Goal: Task Accomplishment & Management: Manage account settings

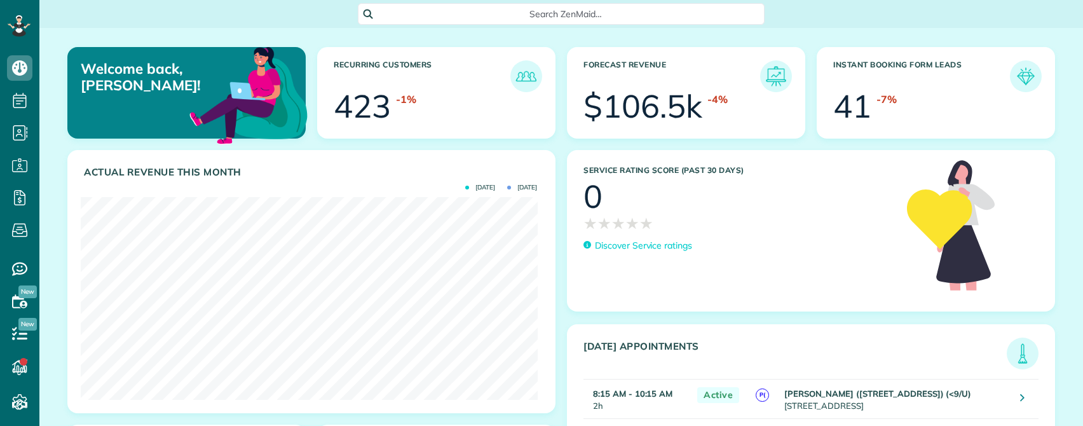
scroll to position [203, 456]
click at [552, 18] on span "Search ZenMaid…" at bounding box center [565, 14] width 386 height 13
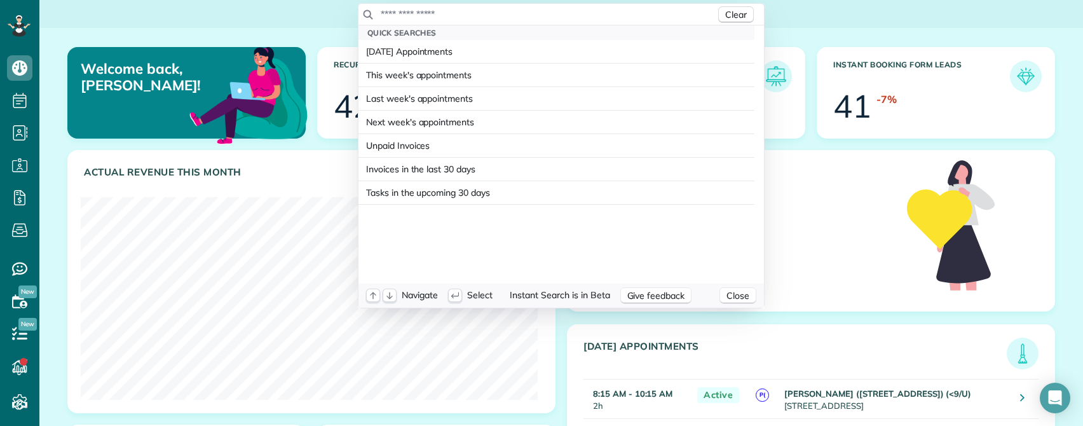
click at [473, 8] on input "text" at bounding box center [547, 14] width 335 height 13
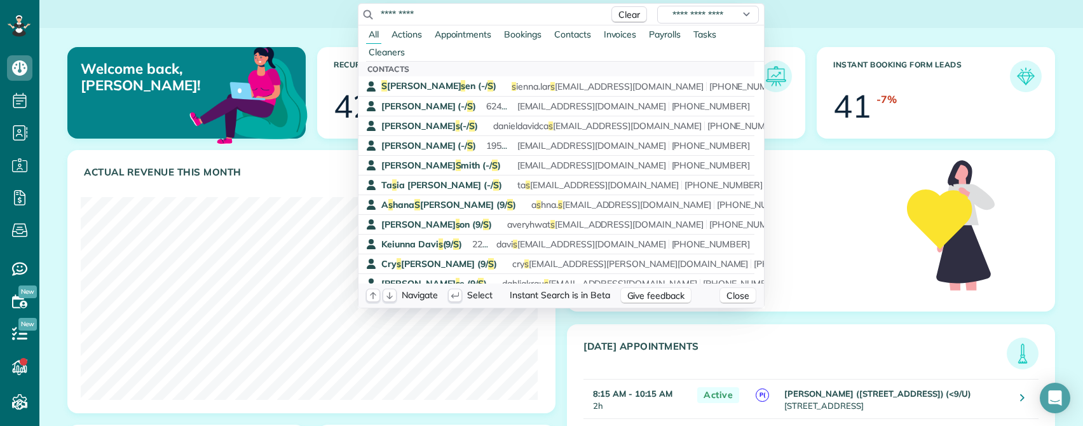
click at [436, 11] on input "*********" at bounding box center [491, 14] width 222 height 13
drag, startPoint x: 385, startPoint y: 10, endPoint x: 364, endPoint y: 9, distance: 21.0
click at [364, 9] on div "**********" at bounding box center [560, 15] width 405 height 22
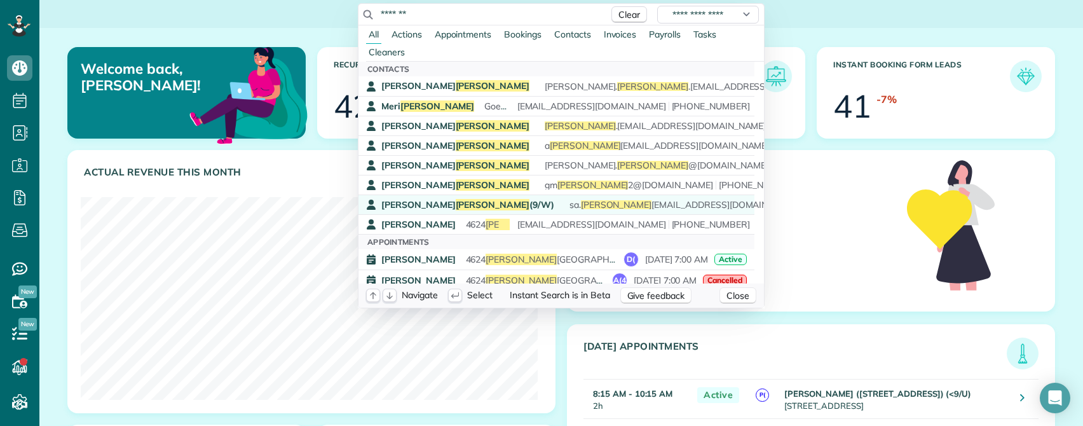
type input "*******"
click at [456, 199] on span "Hopkins" at bounding box center [493, 204] width 74 height 11
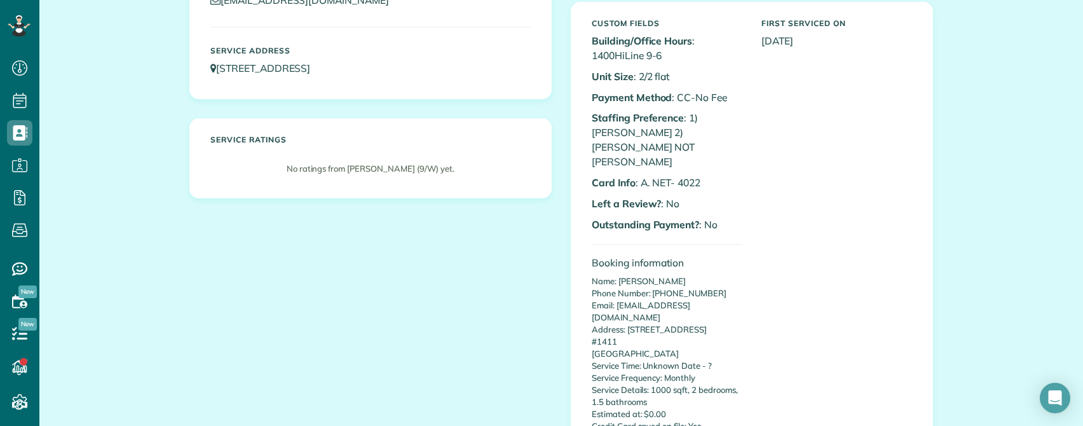
scroll to position [191, 0]
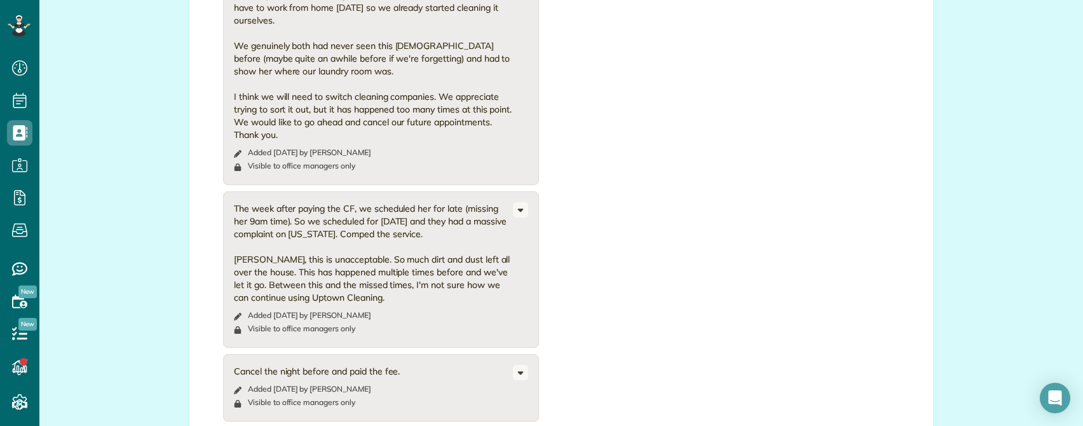
scroll to position [1461, 0]
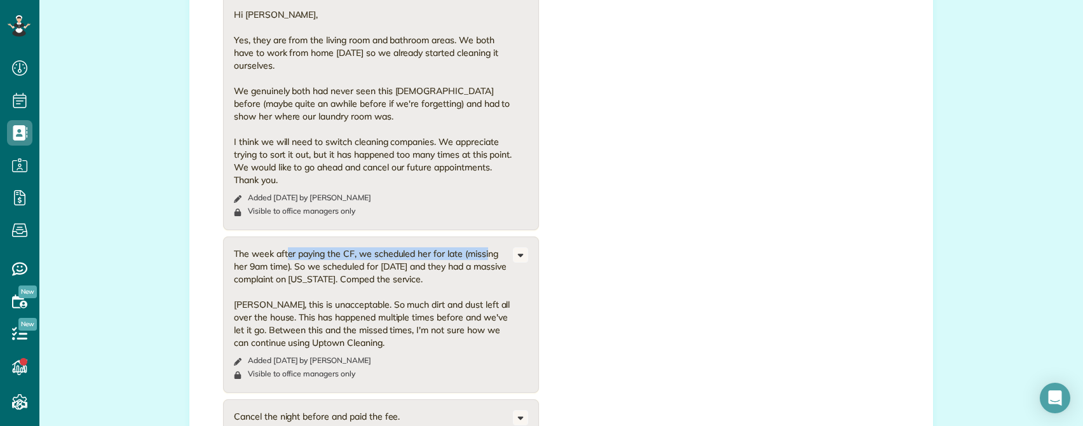
drag, startPoint x: 255, startPoint y: 188, endPoint x: 456, endPoint y: 189, distance: 200.8
click at [456, 247] on div "The week after paying the CF, we scheduled her for late (missing her 9am time).…" at bounding box center [373, 298] width 279 height 102
drag, startPoint x: 280, startPoint y: 200, endPoint x: 415, endPoint y: 215, distance: 136.1
click at [415, 247] on div "The week after paying the CF, we scheduled her for late (missing her 9am time).…" at bounding box center [373, 298] width 279 height 102
click at [298, 247] on div "The week after paying the CF, we scheduled her for late (missing her 9am time).…" at bounding box center [373, 298] width 279 height 102
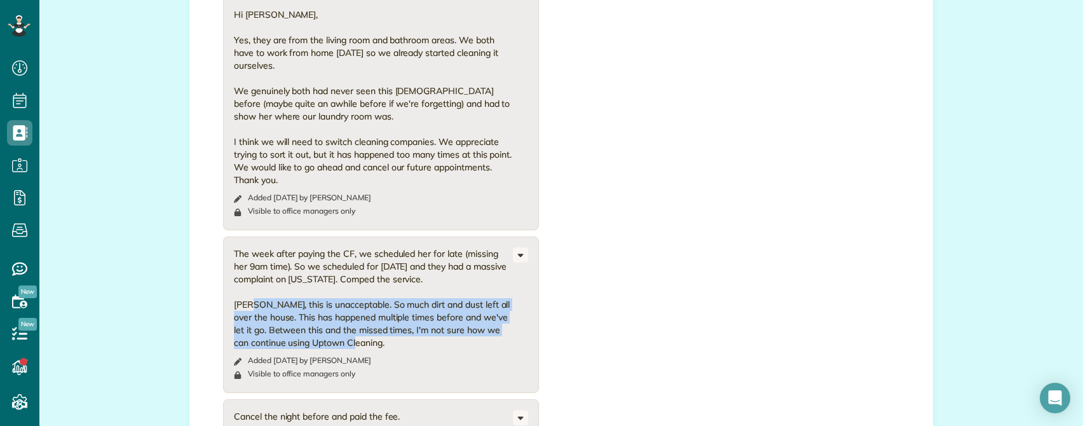
drag, startPoint x: 246, startPoint y: 240, endPoint x: 380, endPoint y: 276, distance: 138.7
click at [380, 276] on div "The week after paying the CF, we scheduled her for late (missing her 9am time).…" at bounding box center [373, 298] width 279 height 102
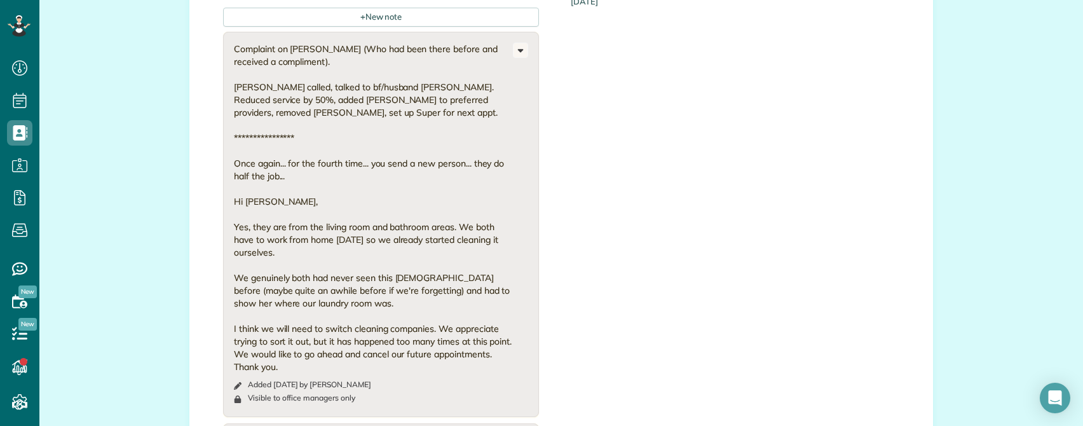
scroll to position [1271, 0]
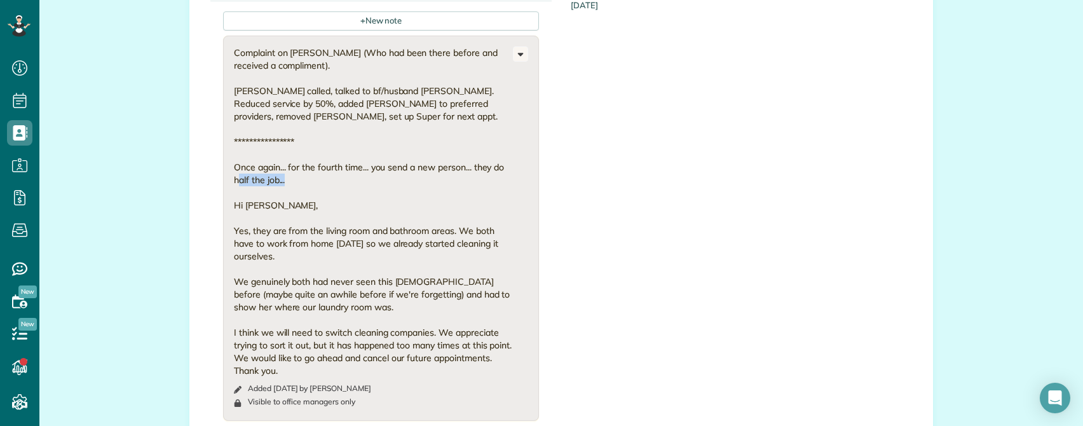
drag, startPoint x: 275, startPoint y: 109, endPoint x: 294, endPoint y: 112, distance: 18.7
click at [294, 112] on div "**********" at bounding box center [373, 211] width 279 height 330
drag, startPoint x: 232, startPoint y: 165, endPoint x: 321, endPoint y: 166, distance: 89.0
click at [321, 166] on div "**********" at bounding box center [373, 211] width 279 height 330
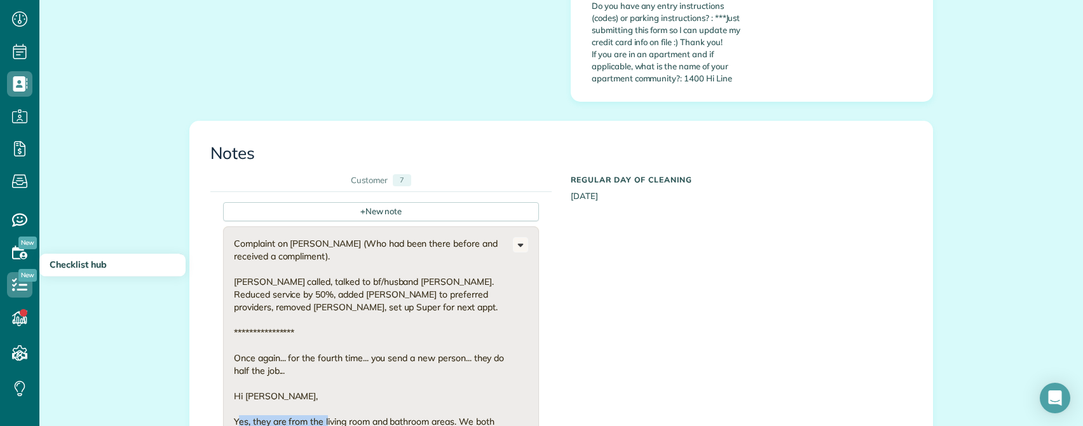
scroll to position [0, 0]
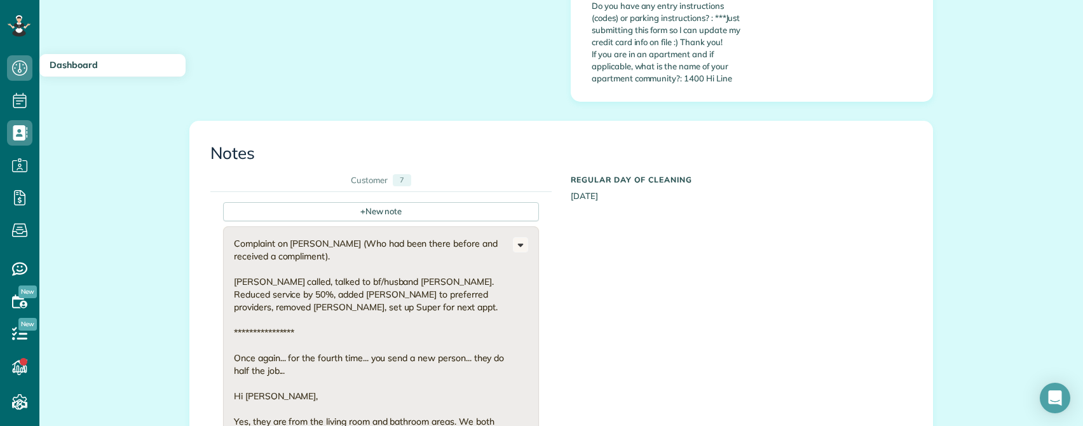
click at [86, 76] on h3 "Dashboard" at bounding box center [112, 65] width 146 height 23
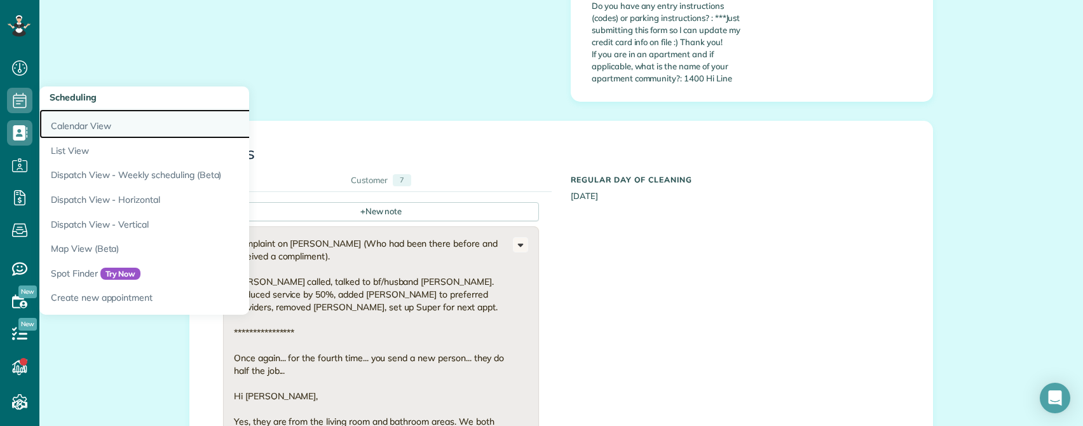
click at [83, 124] on link "Calendar View" at bounding box center [198, 123] width 318 height 29
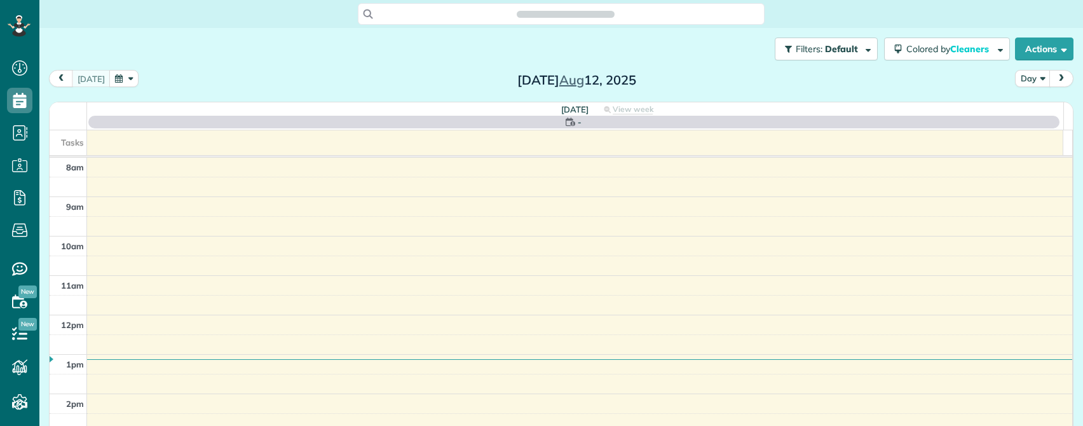
scroll to position [6, 6]
click at [114, 80] on button "button" at bounding box center [123, 78] width 29 height 17
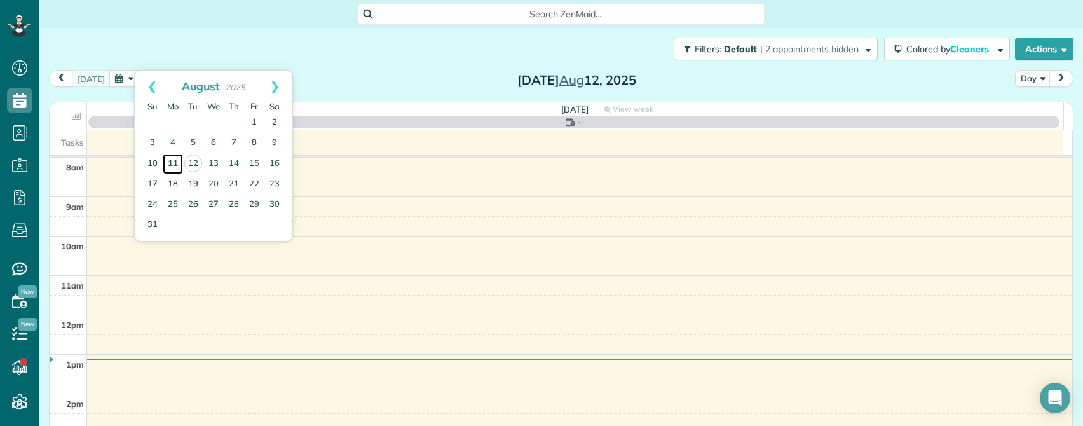
click at [176, 158] on link "11" at bounding box center [173, 164] width 20 height 20
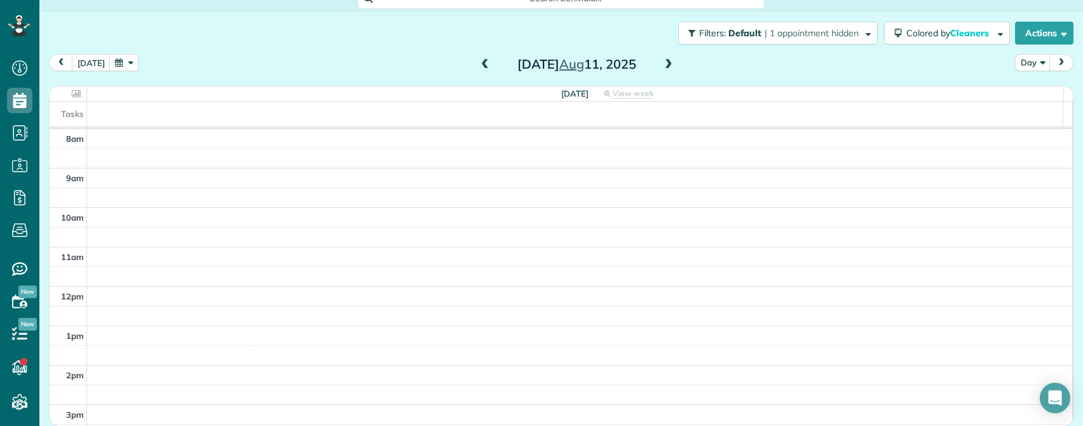
scroll to position [17, 0]
click at [113, 61] on button "button" at bounding box center [123, 61] width 29 height 17
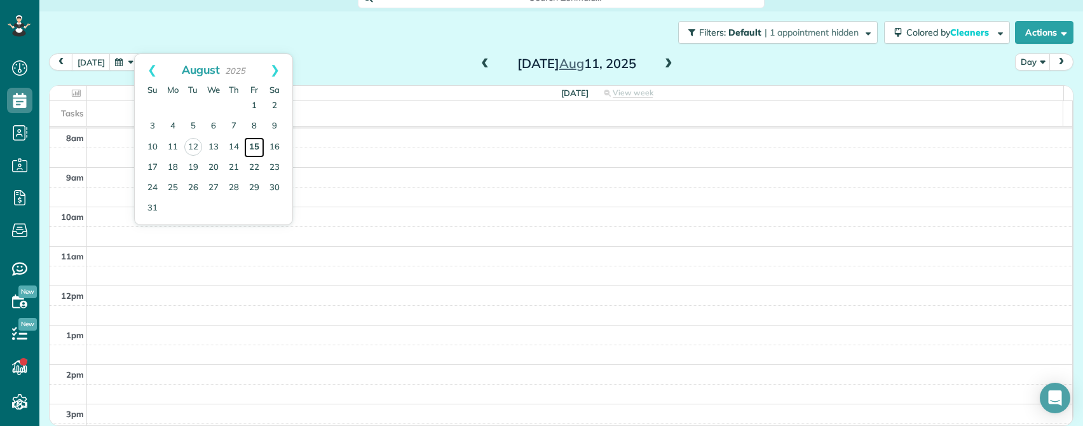
click at [252, 149] on link "15" at bounding box center [254, 147] width 20 height 20
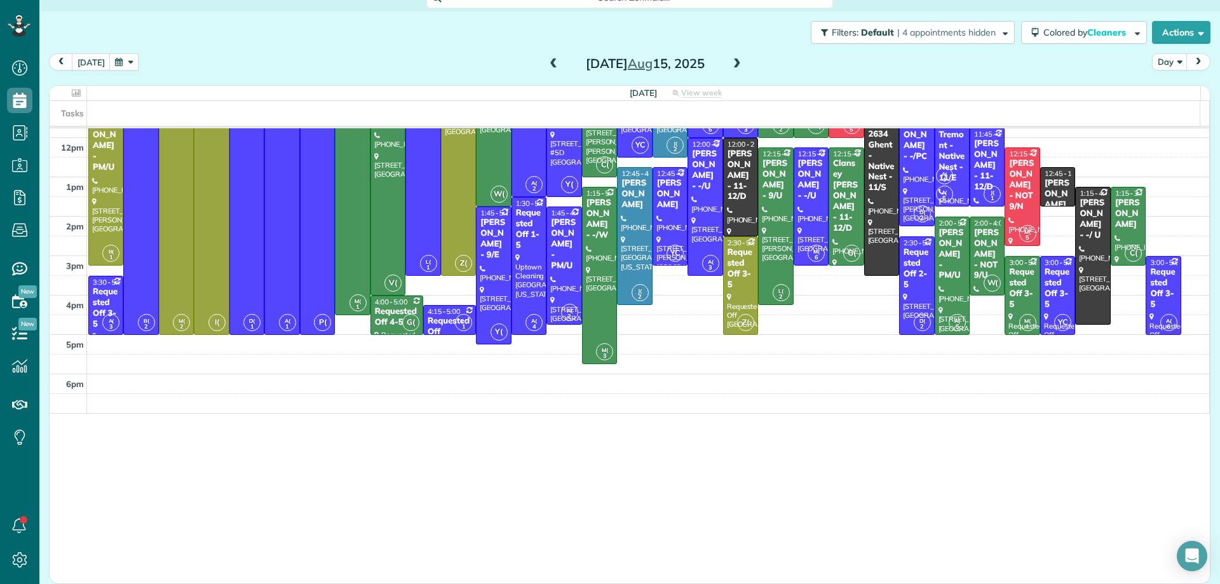
scroll to position [0, 0]
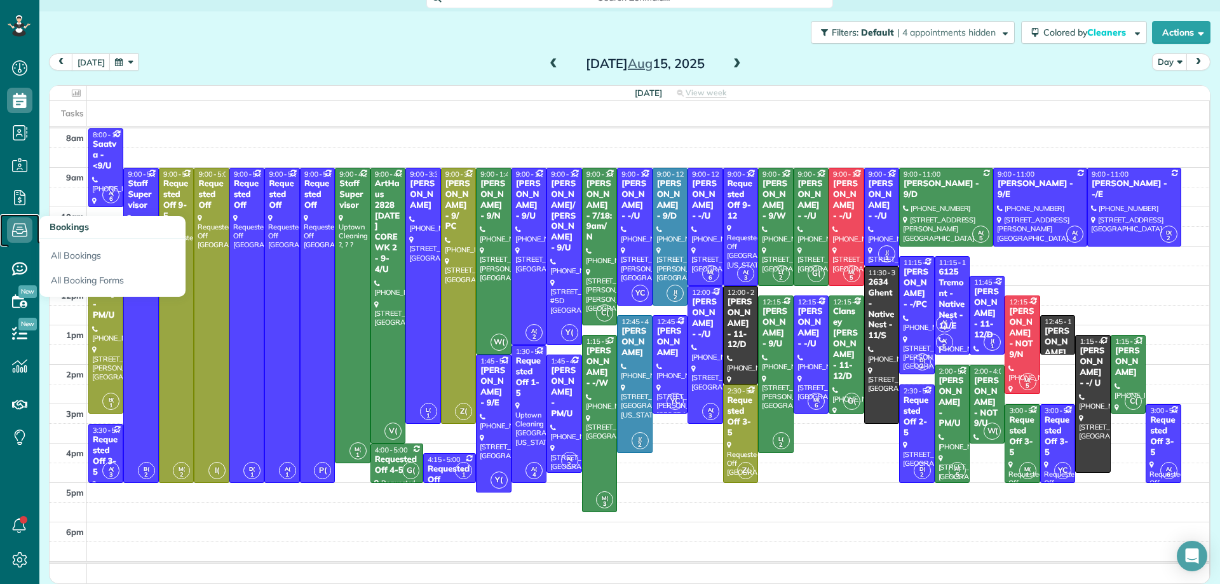
click at [14, 225] on use at bounding box center [19, 230] width 15 height 13
click at [69, 253] on link "All Bookings" at bounding box center [112, 253] width 146 height 29
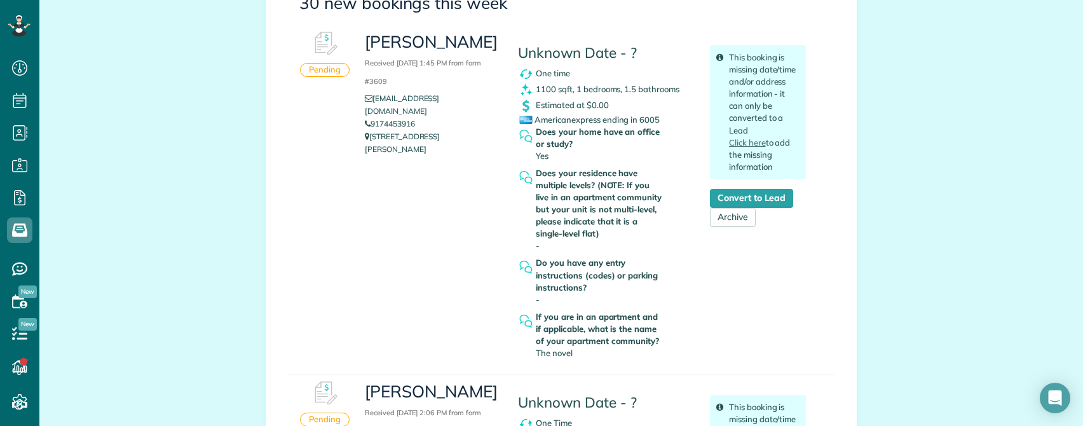
scroll to position [191, 0]
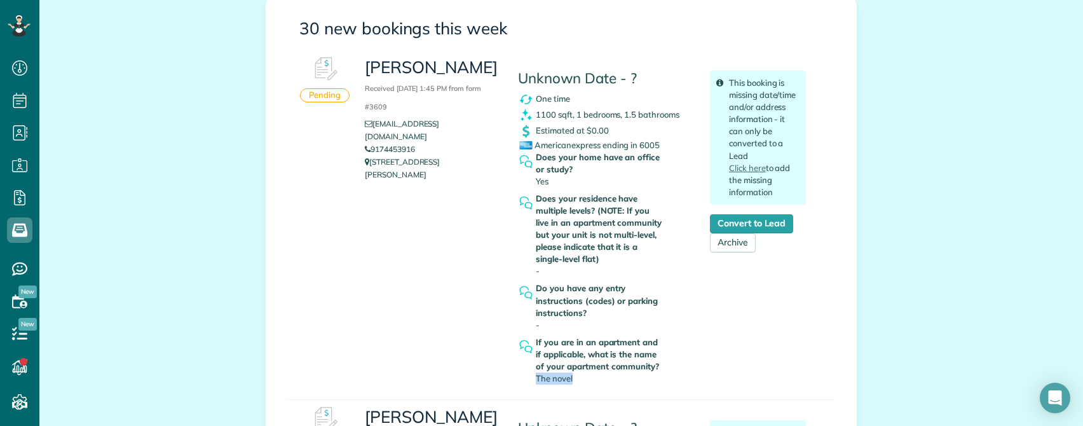
drag, startPoint x: 531, startPoint y: 379, endPoint x: 581, endPoint y: 377, distance: 49.6
click at [581, 377] on div "If you are in an apartment and if applicable, what is the name of your apartmen…" at bounding box center [600, 360] width 128 height 48
copy span "The novel"
drag, startPoint x: 473, startPoint y: 147, endPoint x: 363, endPoint y: 153, distance: 110.1
click at [365, 156] on p "4251 Irving ave Dallas Tx 75219" at bounding box center [432, 168] width 134 height 25
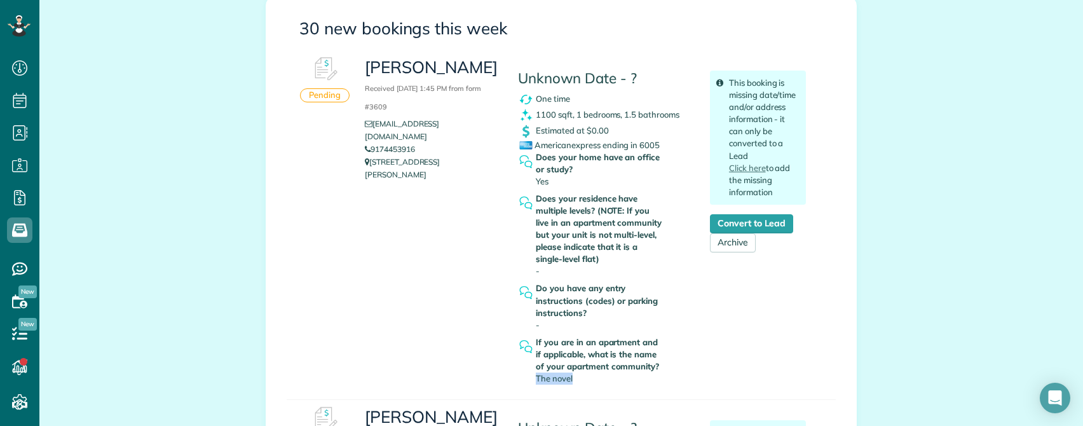
copy p "4251 Irving ave Dallas Tx 75219"
click at [374, 156] on p "4251 Irving ave Dallas Tx 75219" at bounding box center [432, 168] width 134 height 25
click at [374, 156] on p "[STREET_ADDRESS][PERSON_NAME]" at bounding box center [432, 168] width 134 height 25
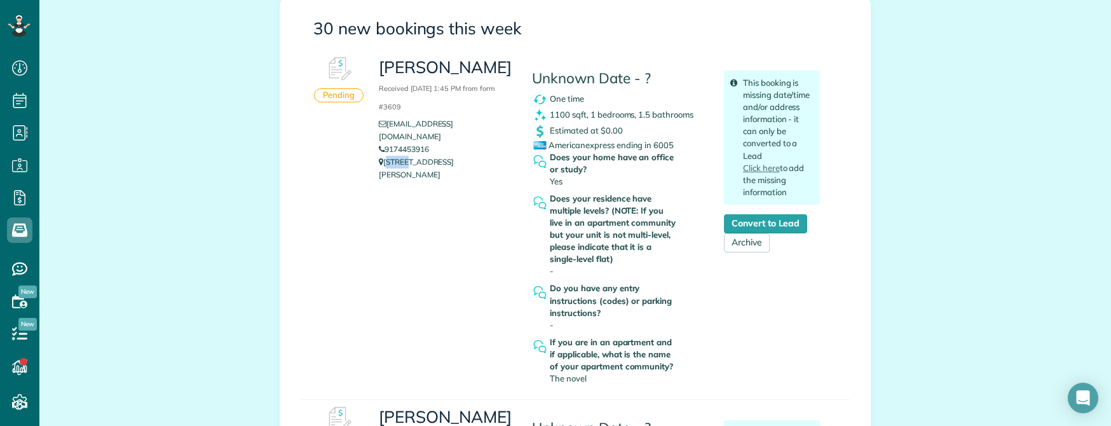
copy link "9174453916"
drag, startPoint x: 431, startPoint y: 135, endPoint x: 383, endPoint y: 133, distance: 47.7
click at [383, 143] on li "9174453916" at bounding box center [446, 149] width 134 height 13
copy link "9174453916"
copy link "missyrob00@yahoo.com"
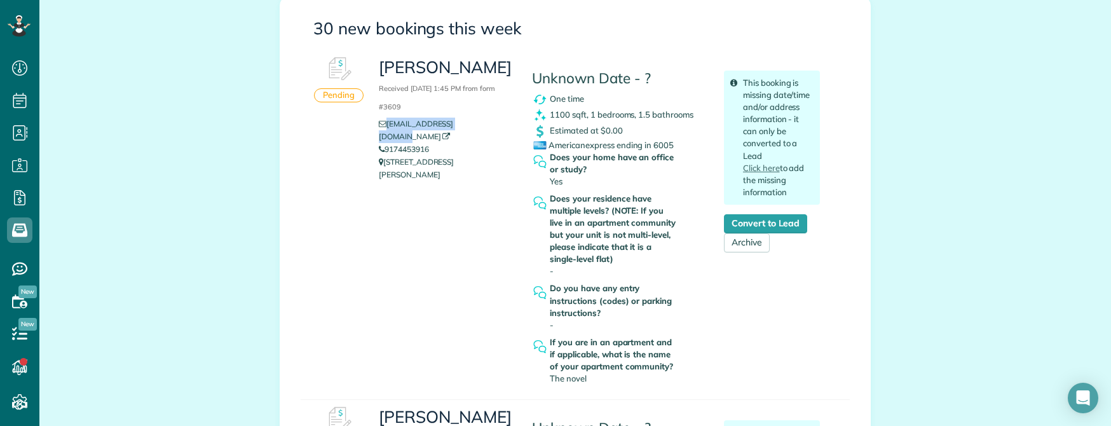
drag, startPoint x: 485, startPoint y: 125, endPoint x: 382, endPoint y: 126, distance: 102.3
click at [382, 126] on li "missyrob00@yahoo.com" at bounding box center [446, 130] width 134 height 25
click at [445, 344] on div "Melissa Received August 11, 2025 1:45 PM from form #3609 missyrob00@yahoo.com 9…" at bounding box center [599, 219] width 460 height 339
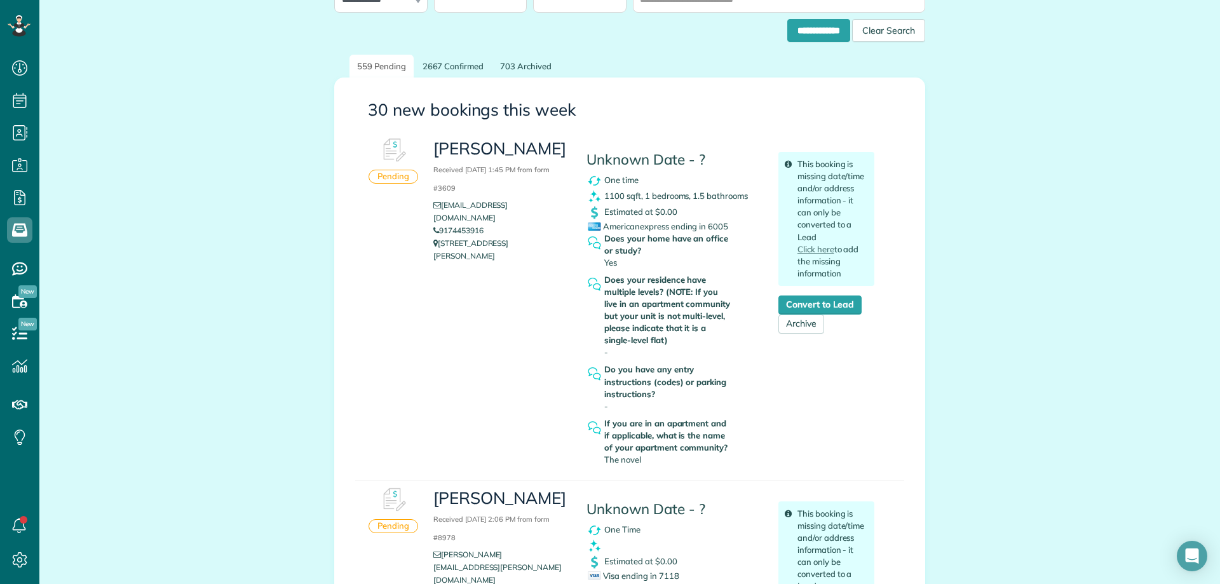
scroll to position [64, 0]
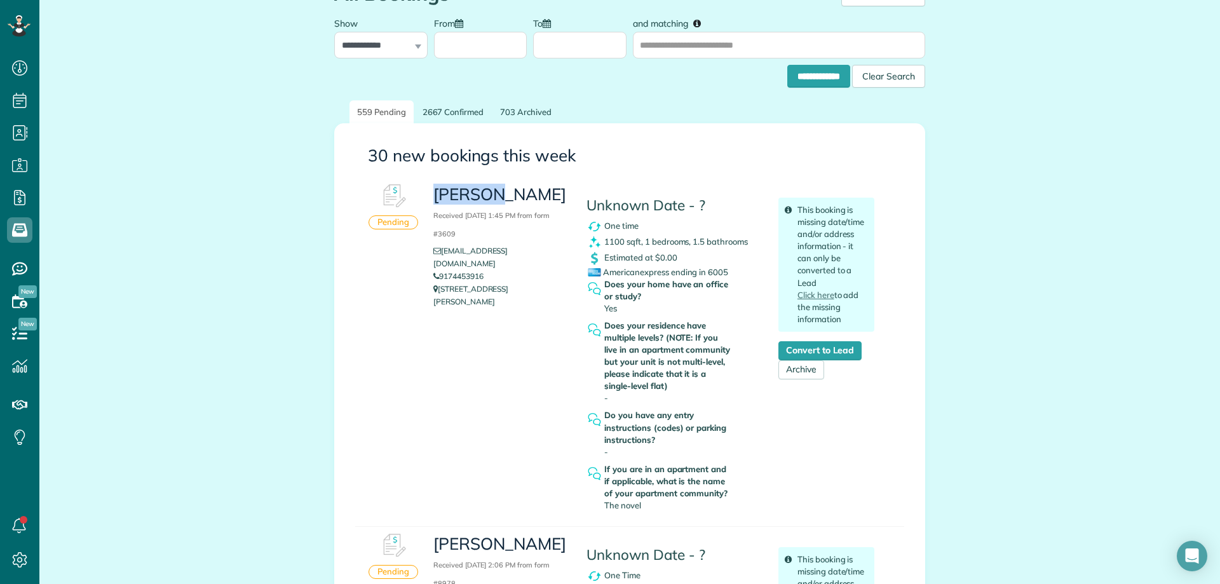
drag, startPoint x: 432, startPoint y: 191, endPoint x: 498, endPoint y: 189, distance: 66.1
click at [498, 189] on h3 "Melissa Received August 11, 2025 1:45 PM from form #3609" at bounding box center [500, 213] width 134 height 55
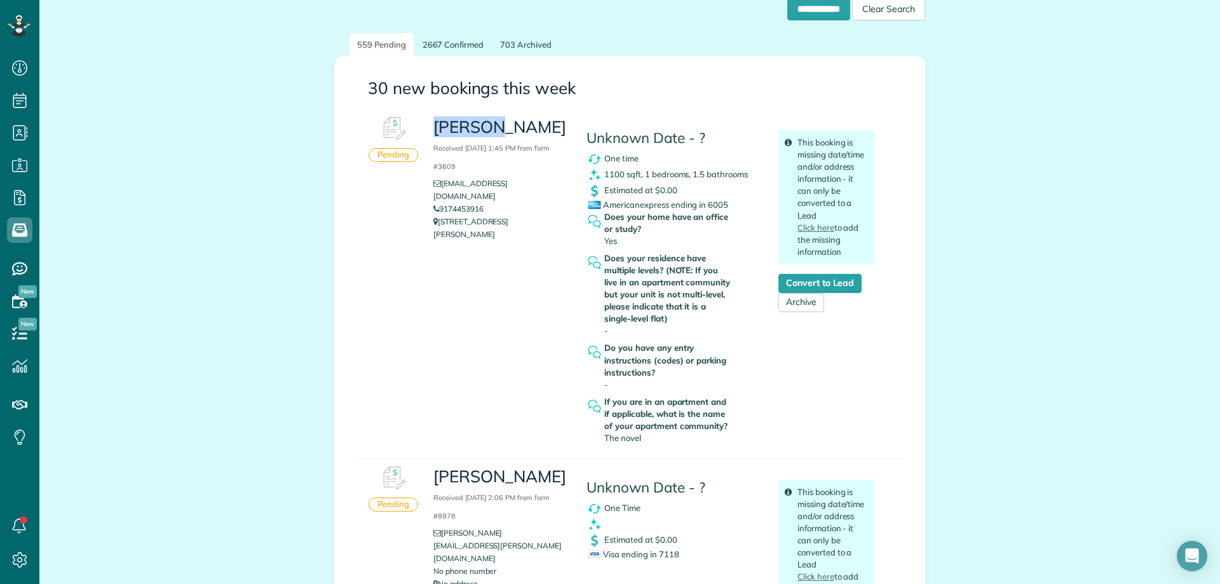
scroll to position [127, 0]
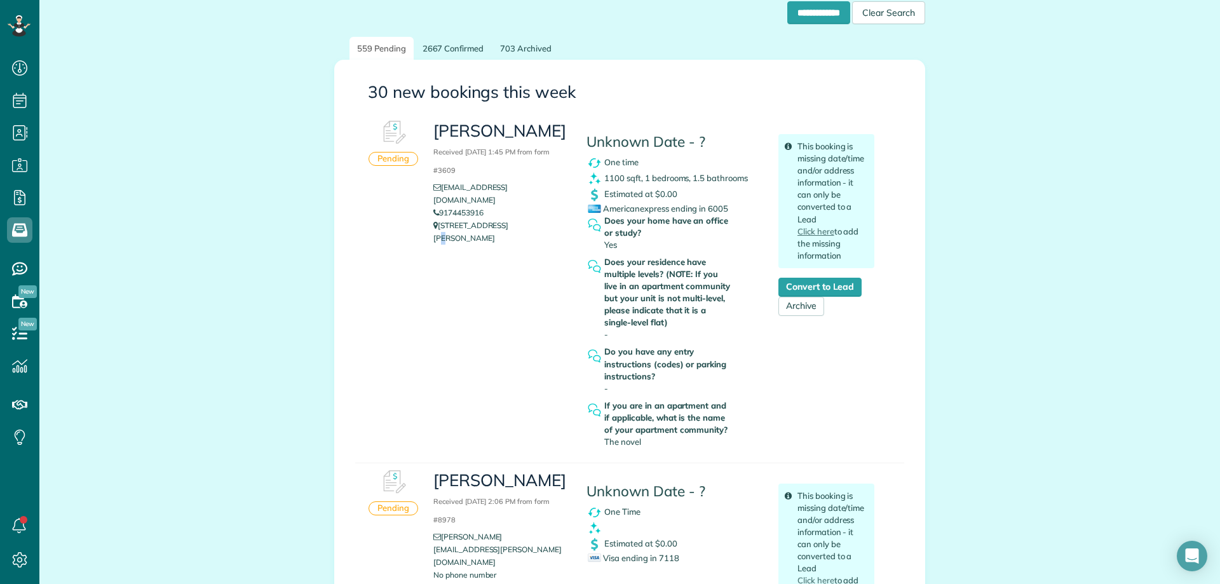
click at [497, 219] on p "4251 Irving ave Dallas Tx 75219" at bounding box center [500, 231] width 134 height 25
drag, startPoint x: 485, startPoint y: 197, endPoint x: 438, endPoint y: 199, distance: 47.7
click at [438, 206] on li "9174453916" at bounding box center [500, 212] width 134 height 13
copy link "9174453916"
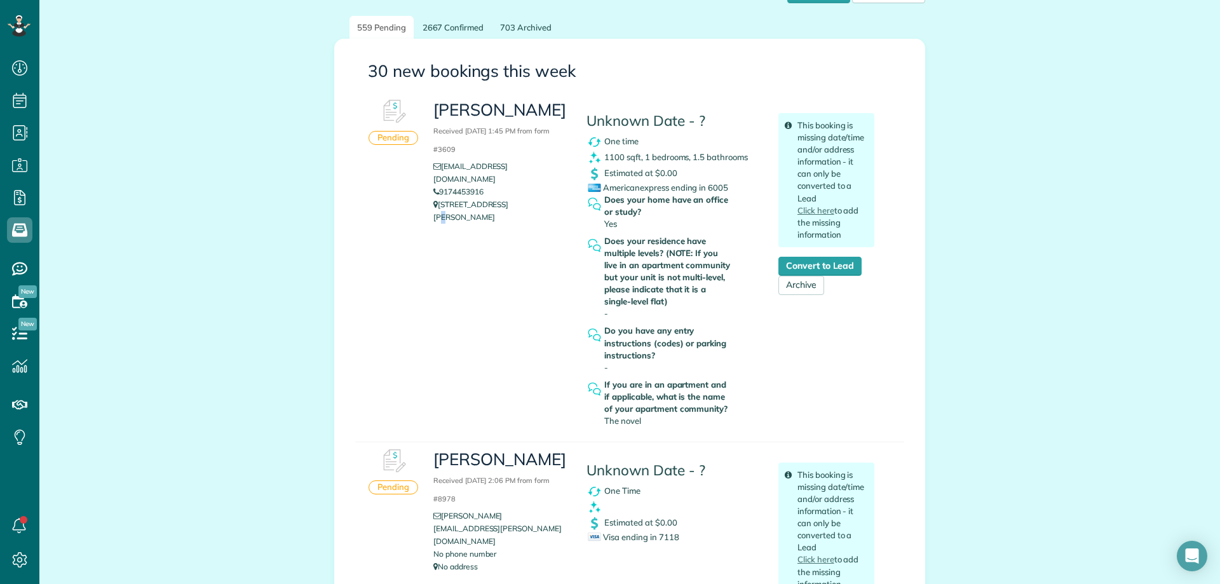
scroll to position [191, 0]
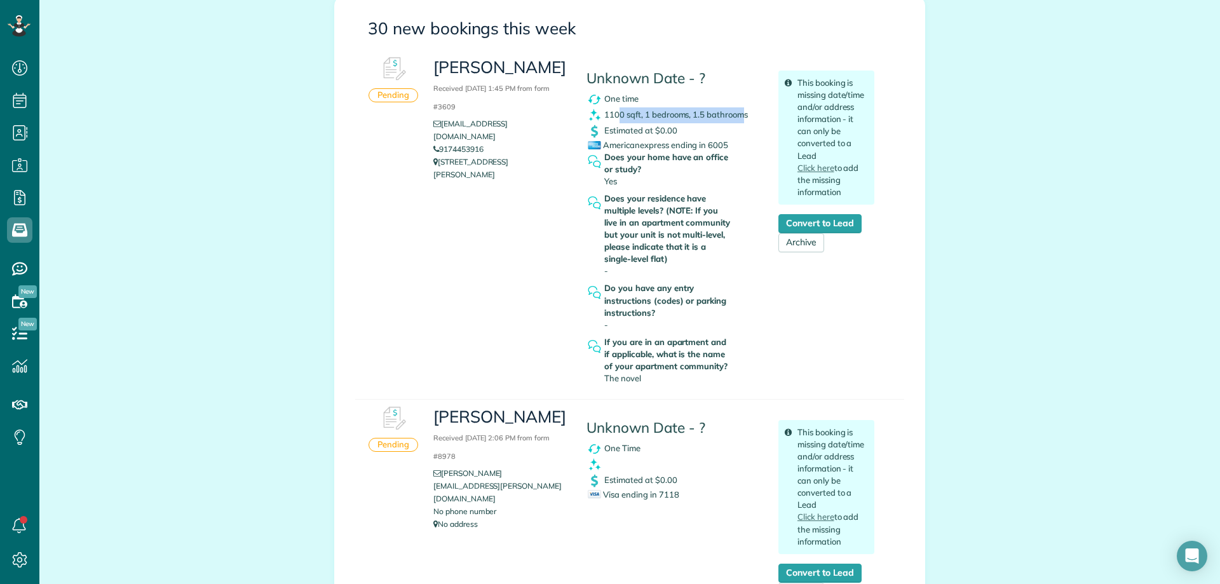
drag, startPoint x: 615, startPoint y: 115, endPoint x: 738, endPoint y: 116, distance: 122.6
click at [738, 116] on span "1100 sqft, 1 bedrooms, 1.5 bathrooms" at bounding box center [676, 114] width 144 height 10
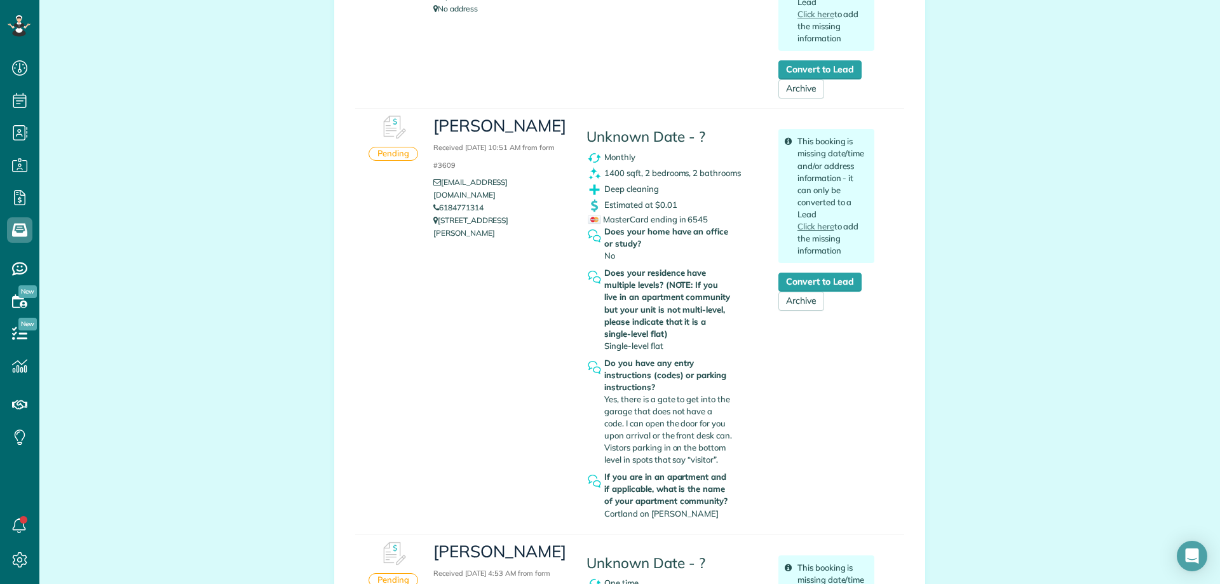
scroll to position [953, 0]
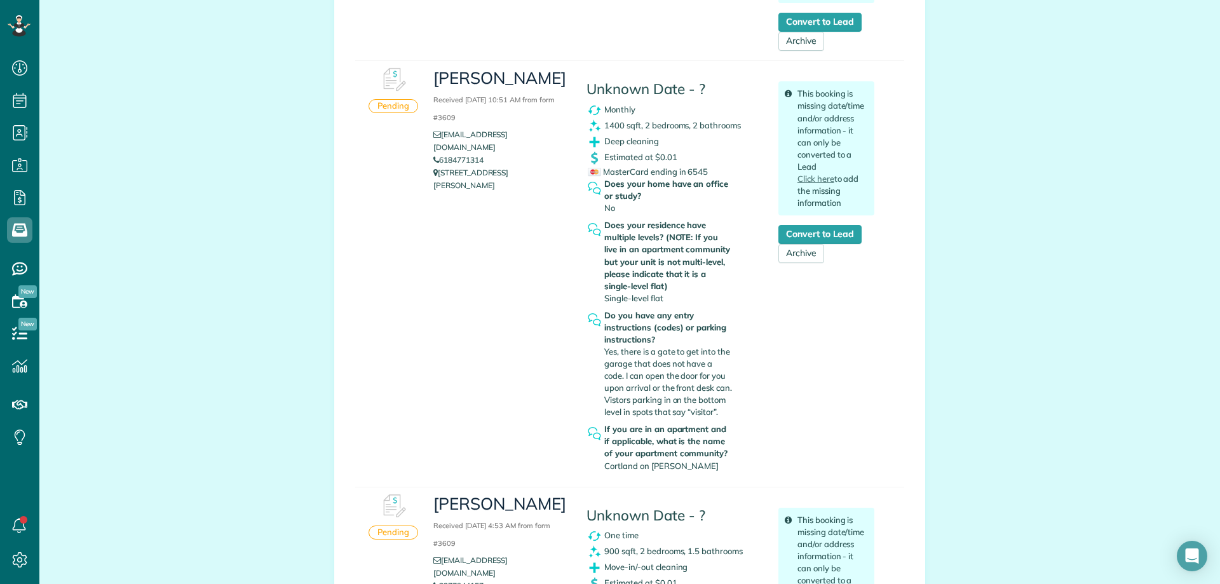
drag, startPoint x: 497, startPoint y: 149, endPoint x: 438, endPoint y: 150, distance: 58.5
click at [438, 154] on li "6184771314" at bounding box center [500, 160] width 134 height 13
copy link "6184771314"
click at [510, 234] on div "Gracie Crosson Received August 09, 2025 10:51 AM from form #3609 grace.cmarie@g…" at bounding box center [654, 268] width 460 height 415
drag, startPoint x: 432, startPoint y: 80, endPoint x: 542, endPoint y: 74, distance: 110.1
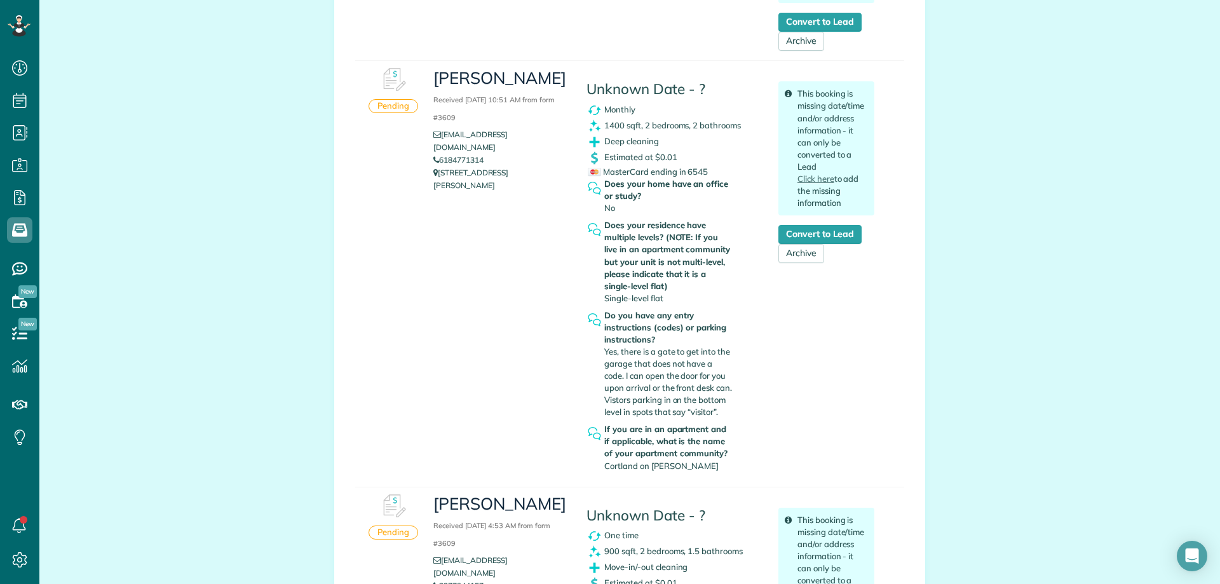
click at [542, 74] on h3 "Gracie Crosson Received August 09, 2025 10:51 AM from form #3609" at bounding box center [500, 96] width 134 height 55
drag, startPoint x: 492, startPoint y: 143, endPoint x: 424, endPoint y: 148, distance: 68.2
click at [424, 148] on div "Gracie Crosson Received August 09, 2025 10:51 AM from form #3609 grace.cmarie@g…" at bounding box center [500, 129] width 153 height 137
copy link "6184771314"
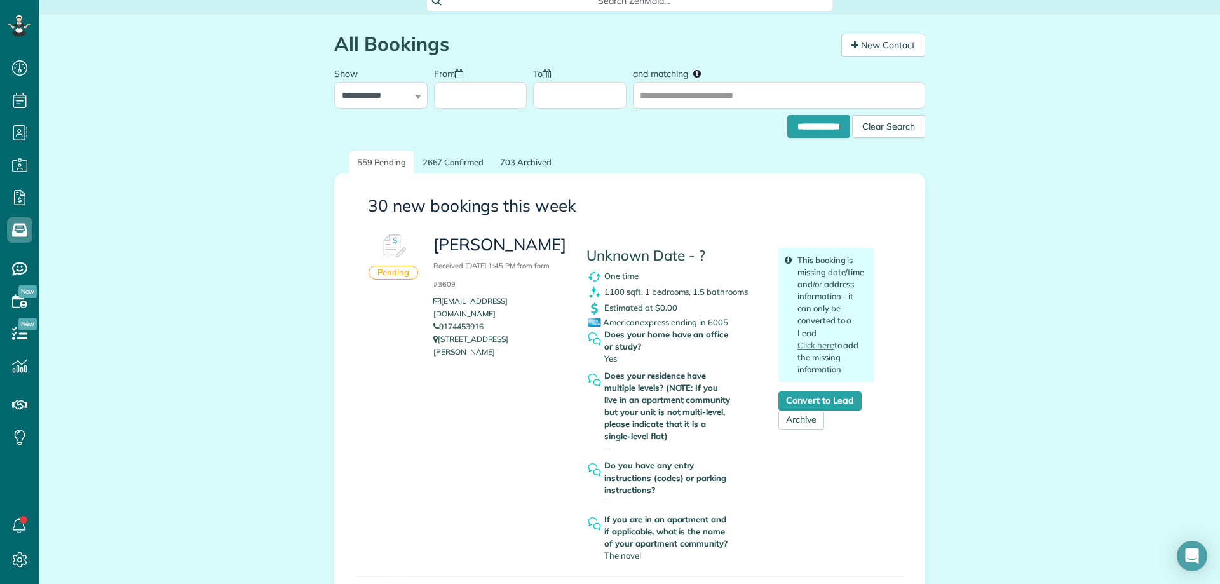
scroll to position [0, 0]
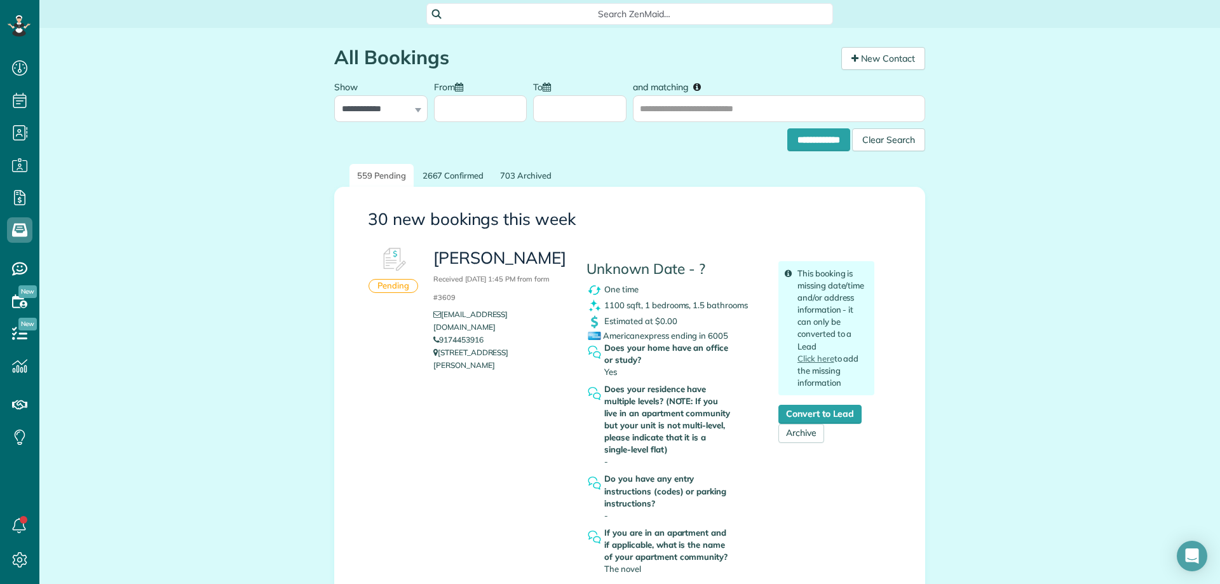
click at [646, 17] on span "Search ZenMaid…" at bounding box center [634, 14] width 386 height 13
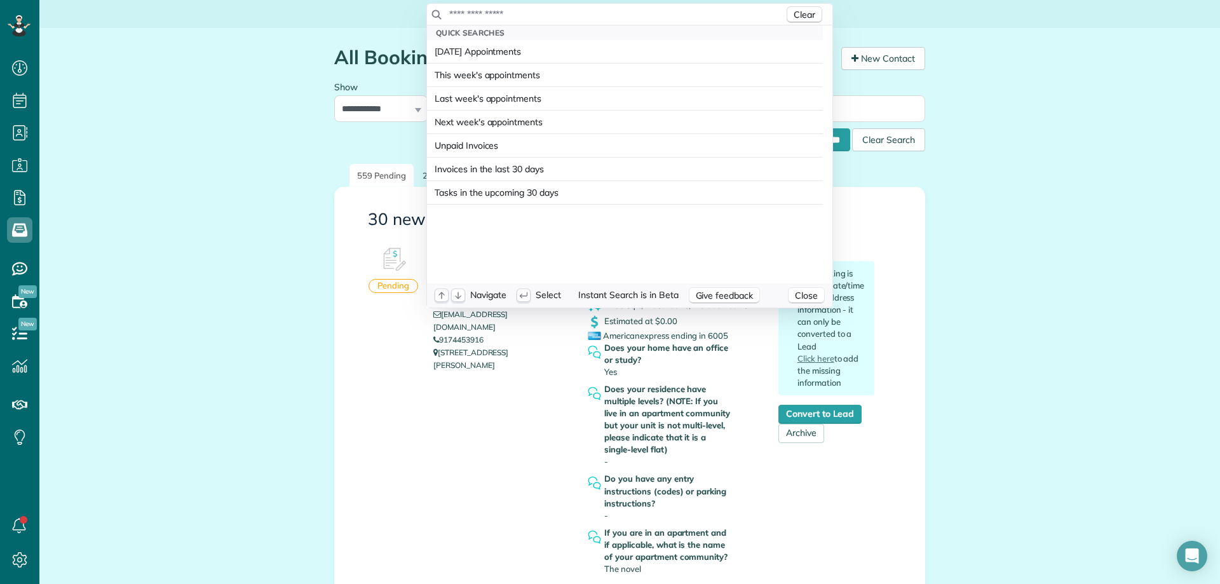
click at [488, 11] on input "text" at bounding box center [616, 14] width 335 height 13
type input "**********"
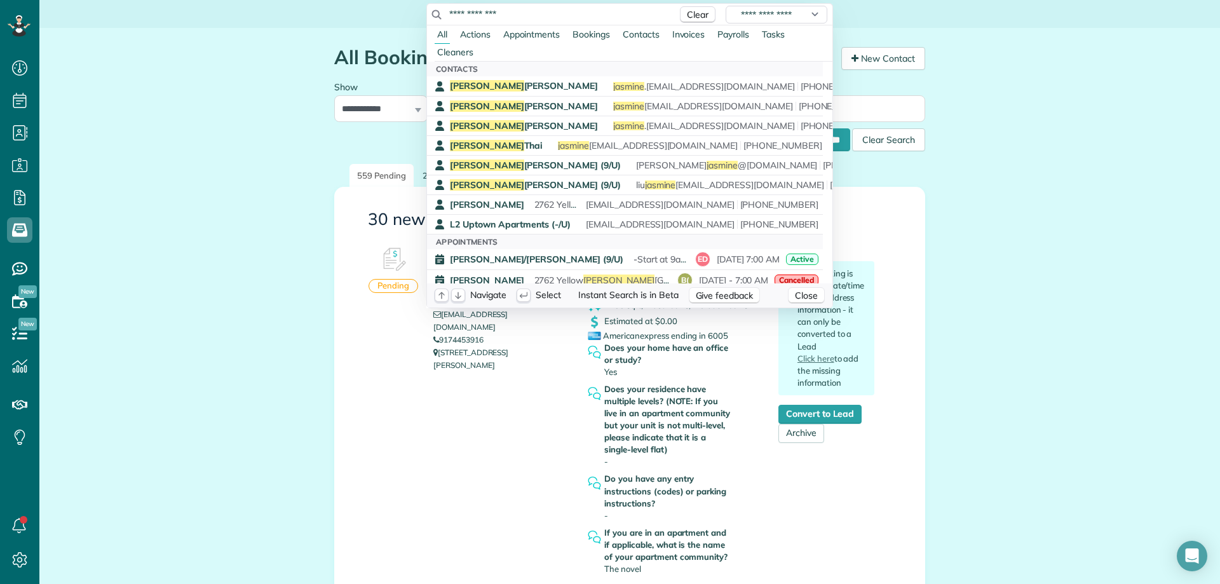
click at [248, 107] on html "Dashboard Scheduling Calendar View List View Dispatch View - Weekly scheduling …" at bounding box center [610, 292] width 1220 height 584
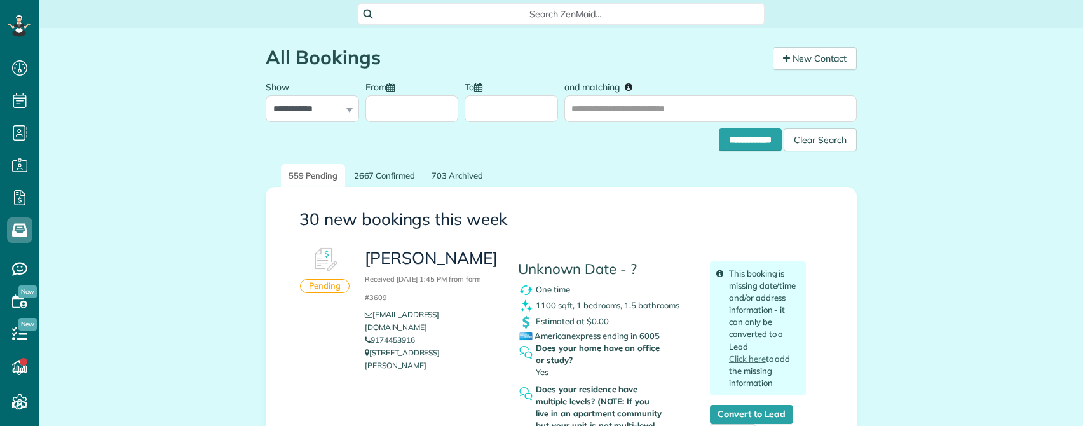
scroll to position [6, 6]
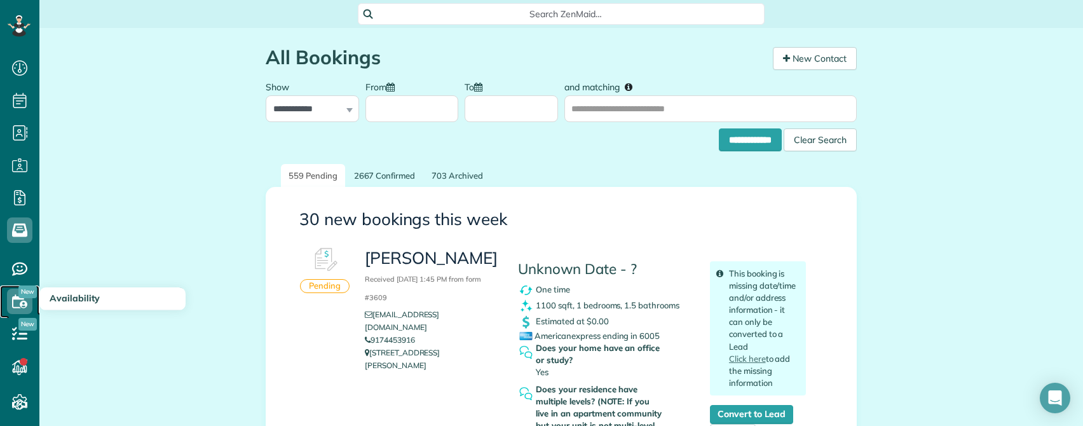
click at [20, 298] on use at bounding box center [19, 300] width 15 height 13
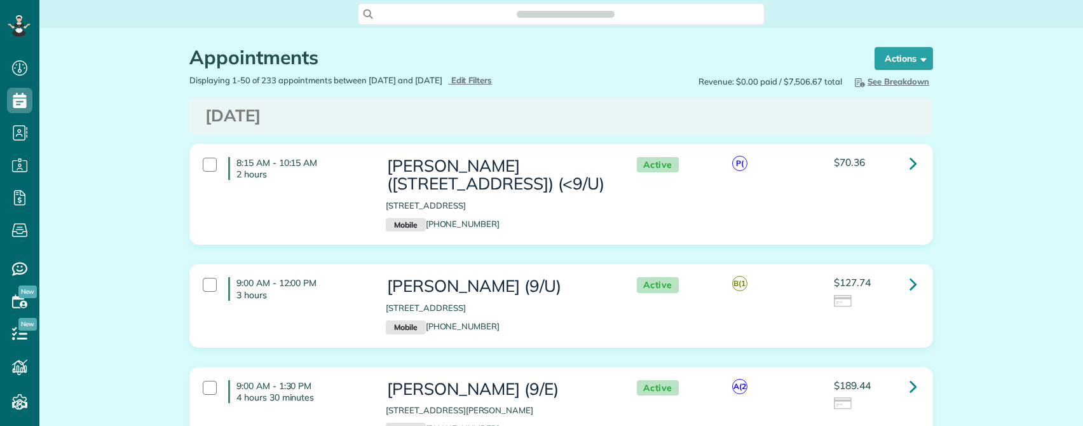
scroll to position [6, 6]
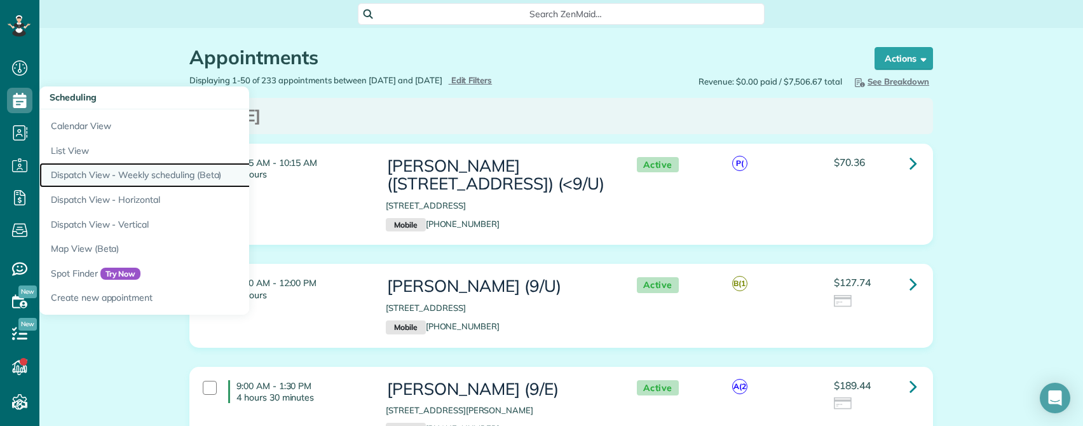
click at [73, 173] on link "Dispatch View - Weekly scheduling (Beta)" at bounding box center [198, 175] width 318 height 25
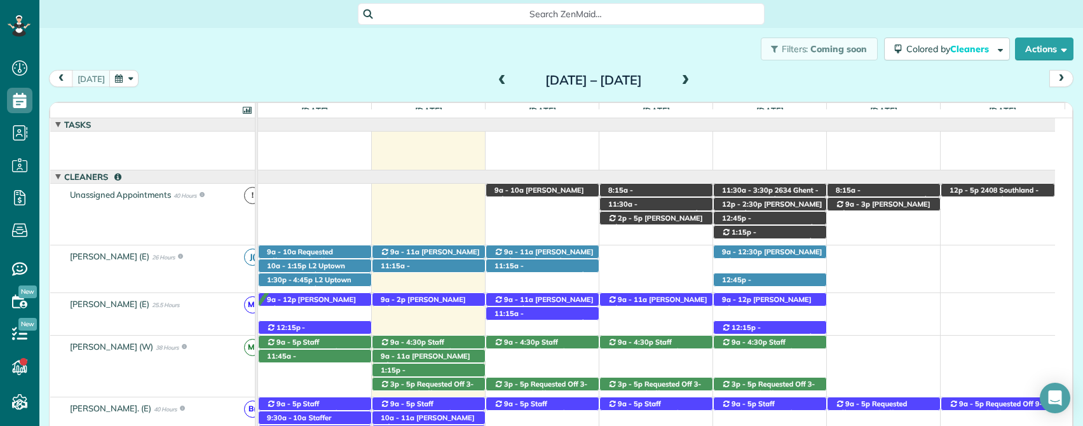
click at [692, 81] on span at bounding box center [686, 80] width 14 height 11
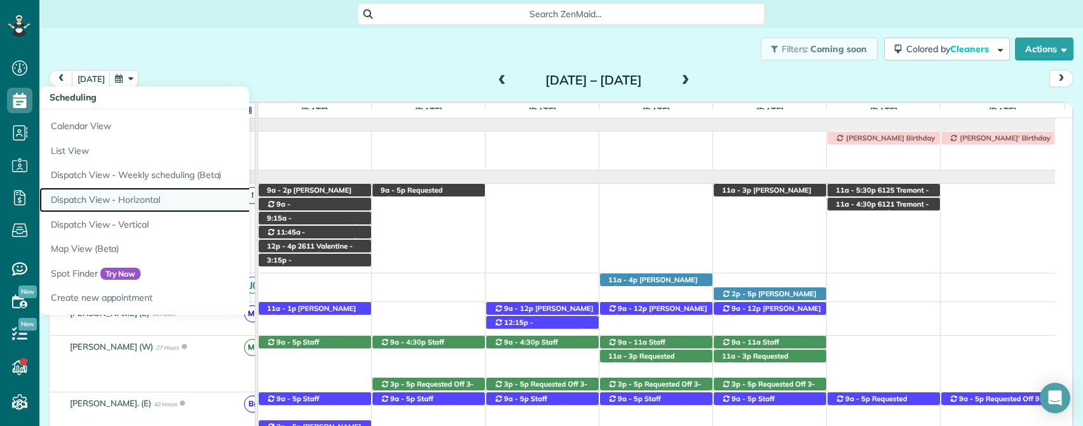
click at [76, 197] on link "Dispatch View - Horizontal" at bounding box center [198, 199] width 318 height 25
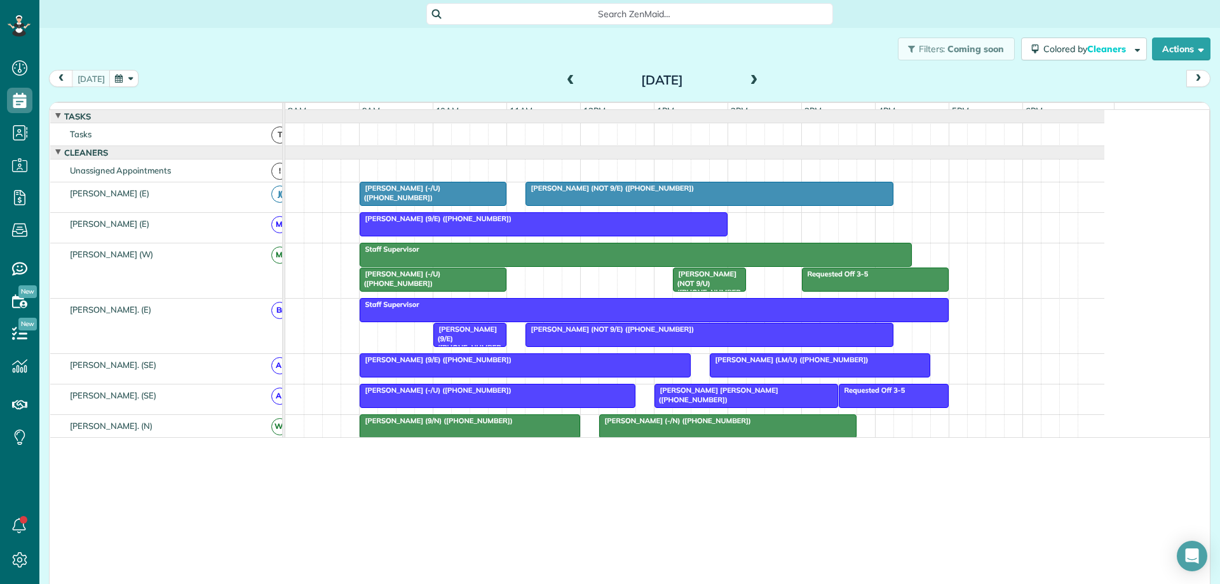
scroll to position [584, 39]
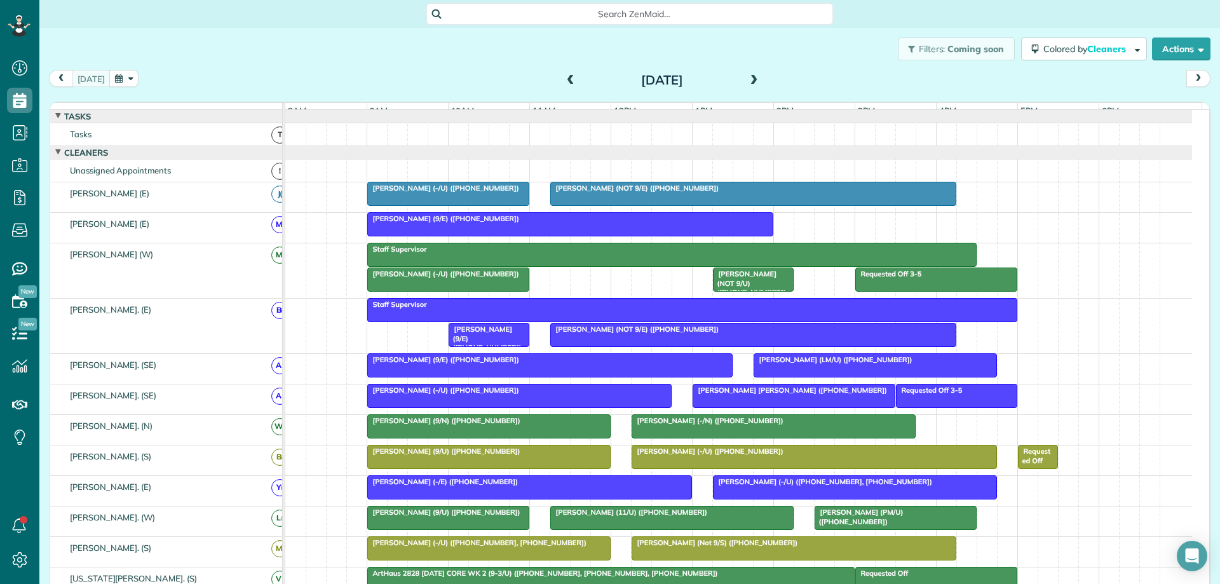
click at [747, 79] on span at bounding box center [754, 80] width 14 height 11
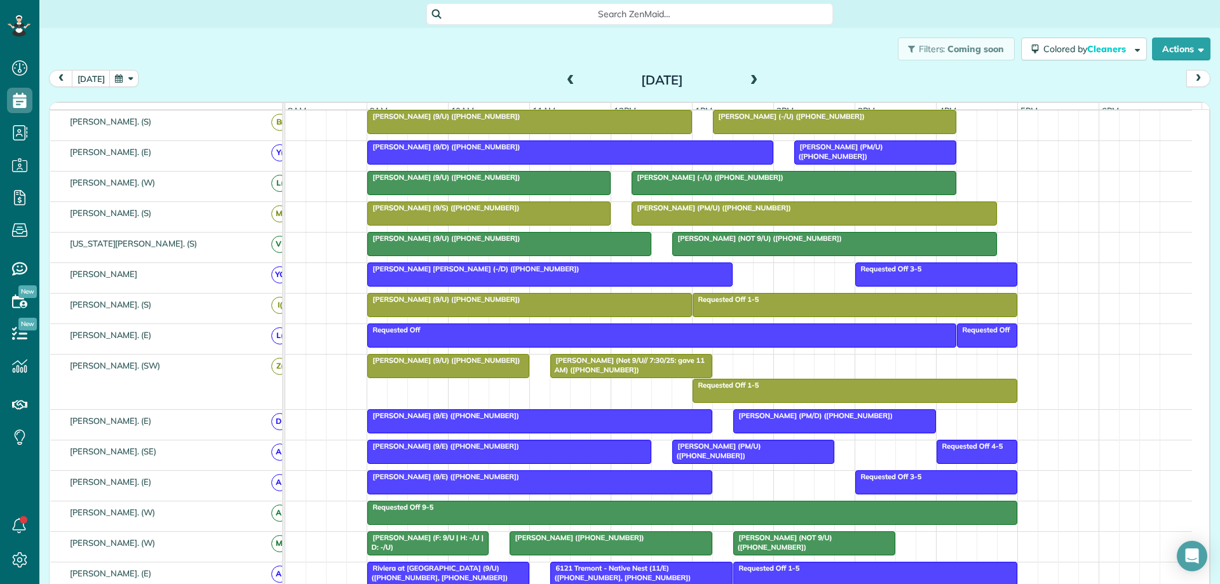
scroll to position [339, 0]
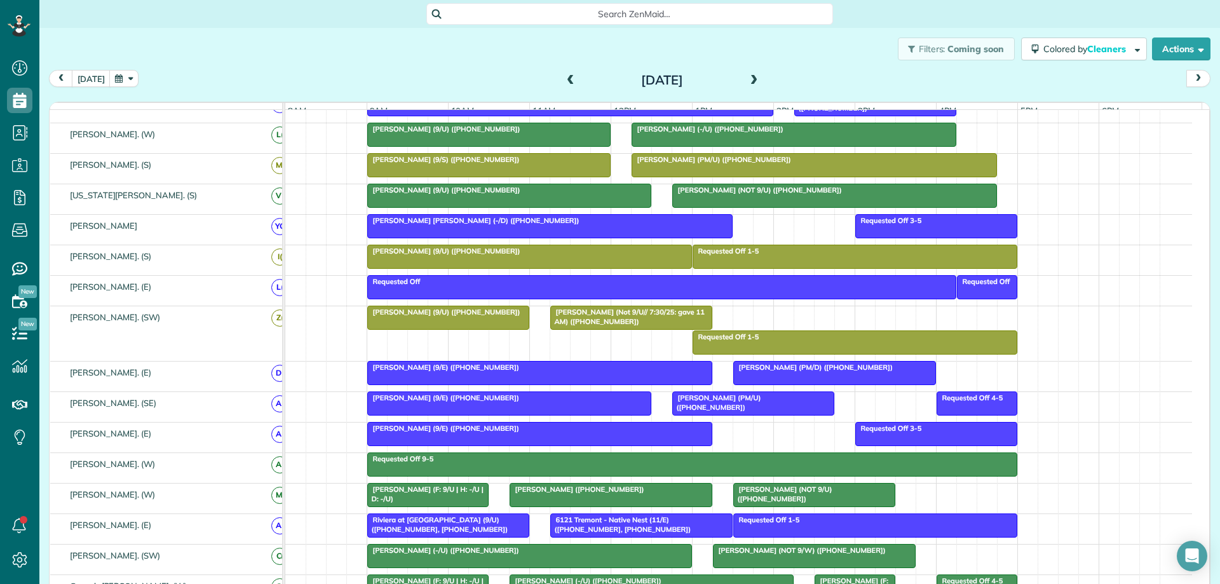
click at [750, 79] on span at bounding box center [754, 80] width 14 height 11
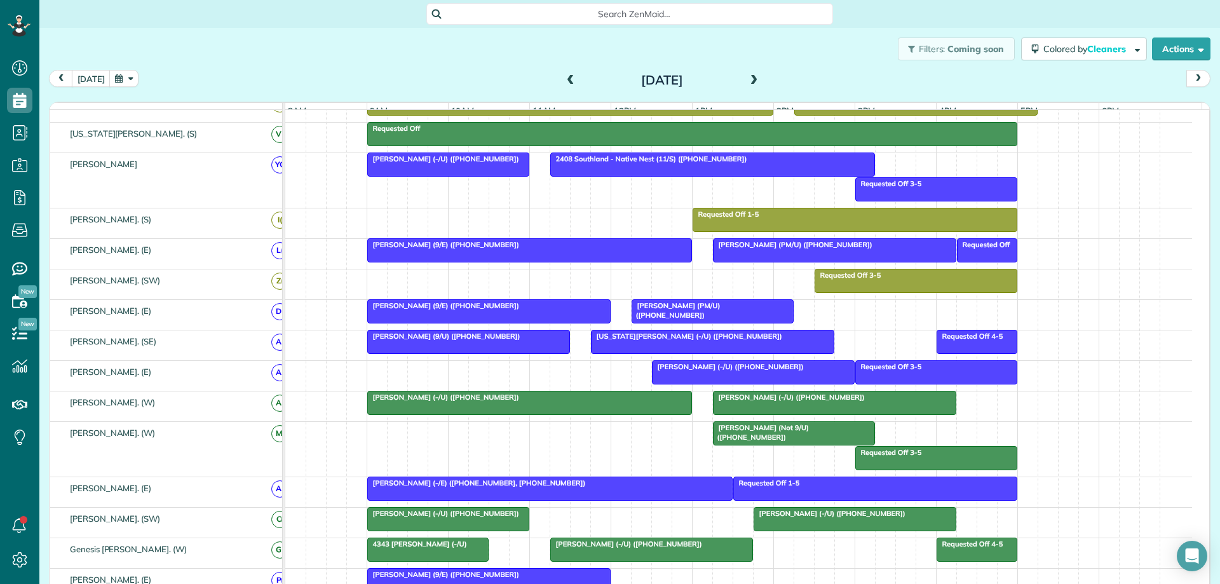
scroll to position [474, 0]
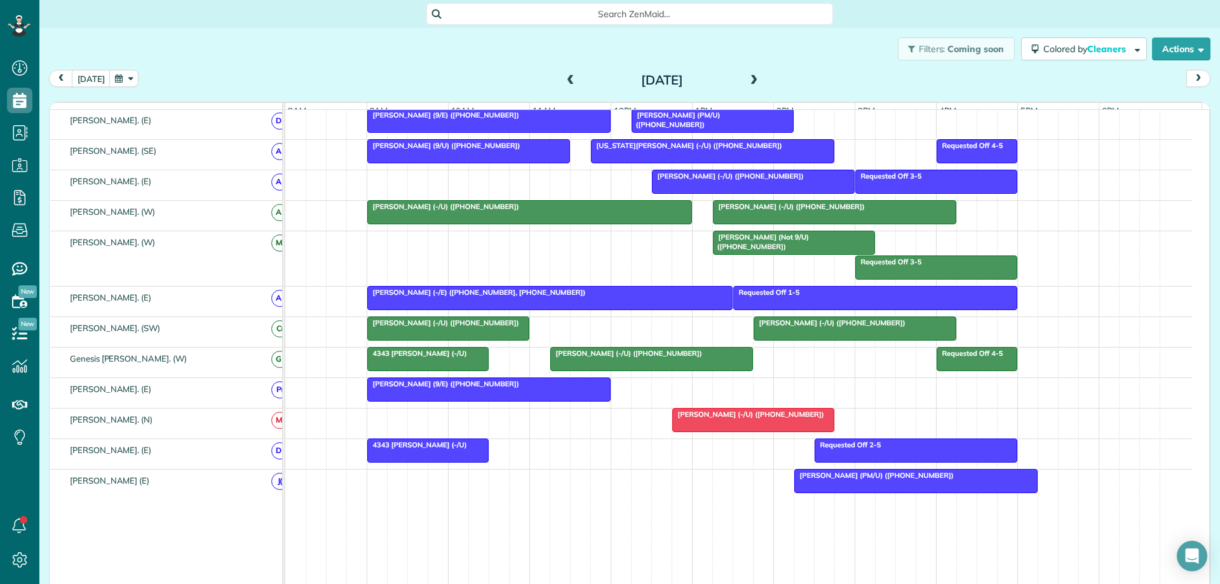
click at [196, 431] on div "Maria Marquez. (N)" at bounding box center [171, 420] width 242 height 22
click at [271, 429] on span "M(" at bounding box center [279, 420] width 17 height 17
click at [407, 431] on div "Sacheth Swaminathan (-/U) (+12147905541)" at bounding box center [738, 424] width 907 height 30
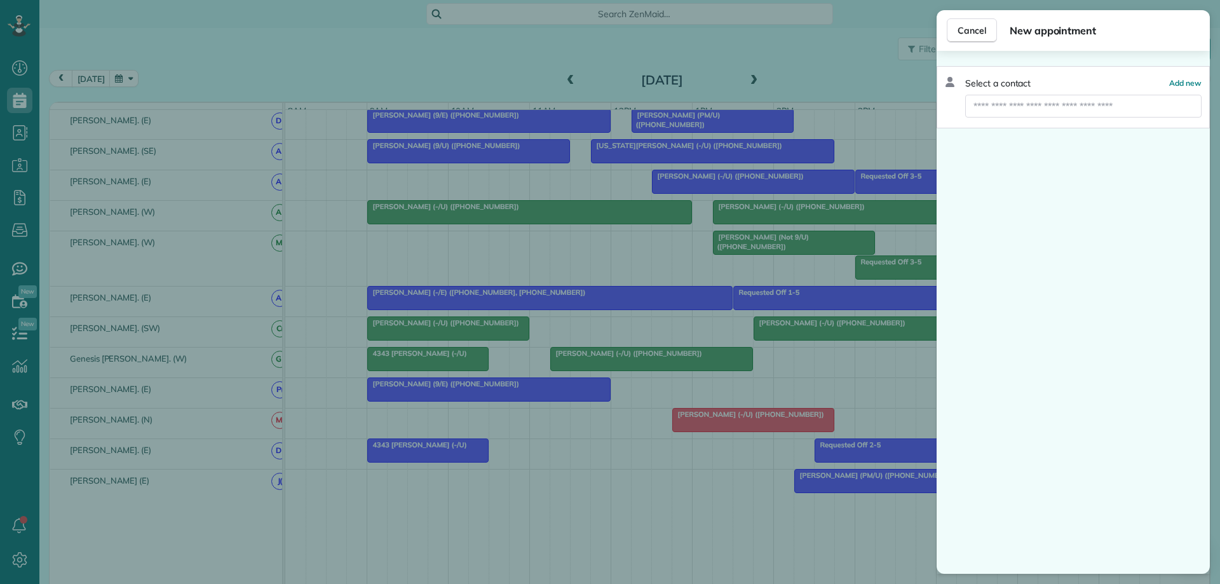
drag, startPoint x: 364, startPoint y: 431, endPoint x: 372, endPoint y: 433, distance: 7.7
click at [365, 431] on div "Cancel New appointment Select a contact Add new" at bounding box center [610, 292] width 1220 height 584
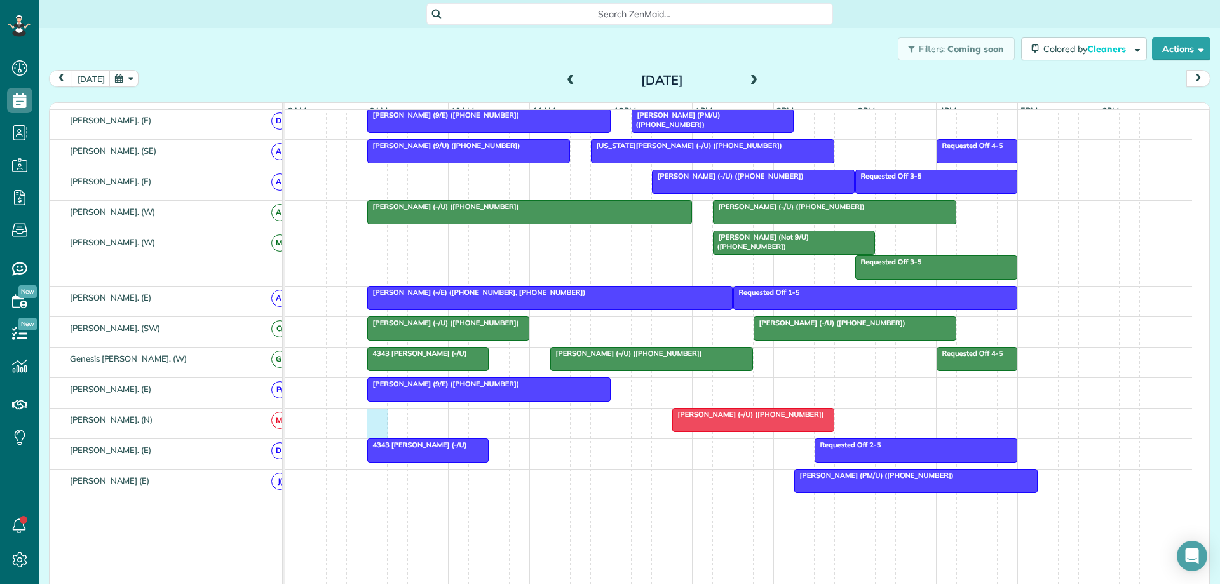
click at [372, 433] on div "Sacheth Swaminathan (-/U) (+12147905541)" at bounding box center [738, 424] width 907 height 30
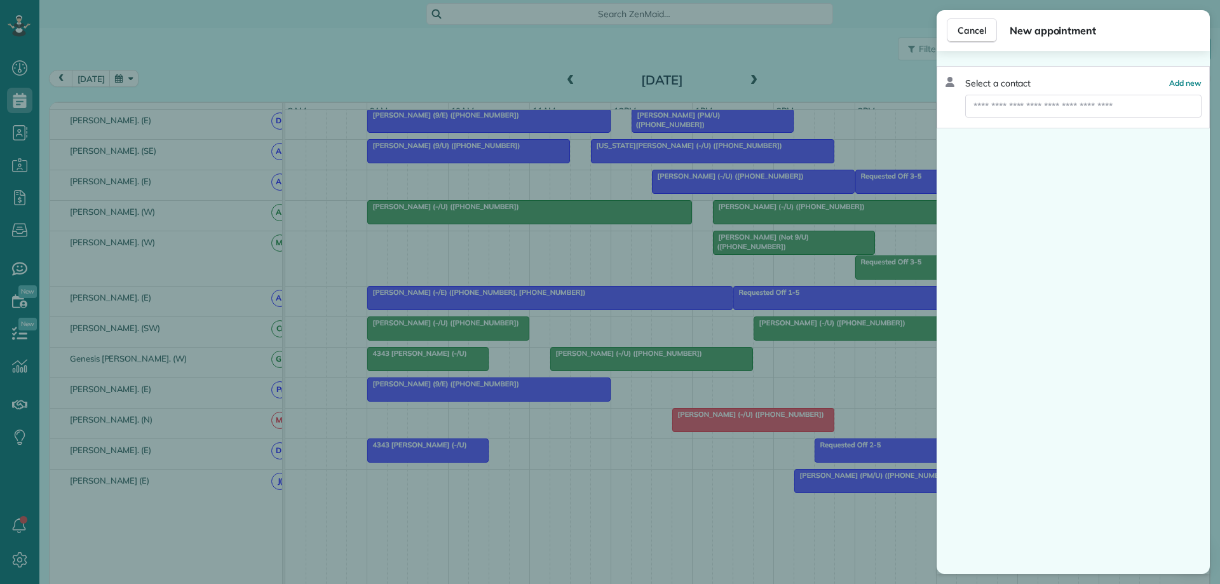
click at [1030, 35] on span "New appointment" at bounding box center [1105, 30] width 190 height 15
click at [1180, 80] on span "Add new" at bounding box center [1185, 83] width 32 height 10
click at [1184, 83] on span "Add new" at bounding box center [1185, 83] width 32 height 10
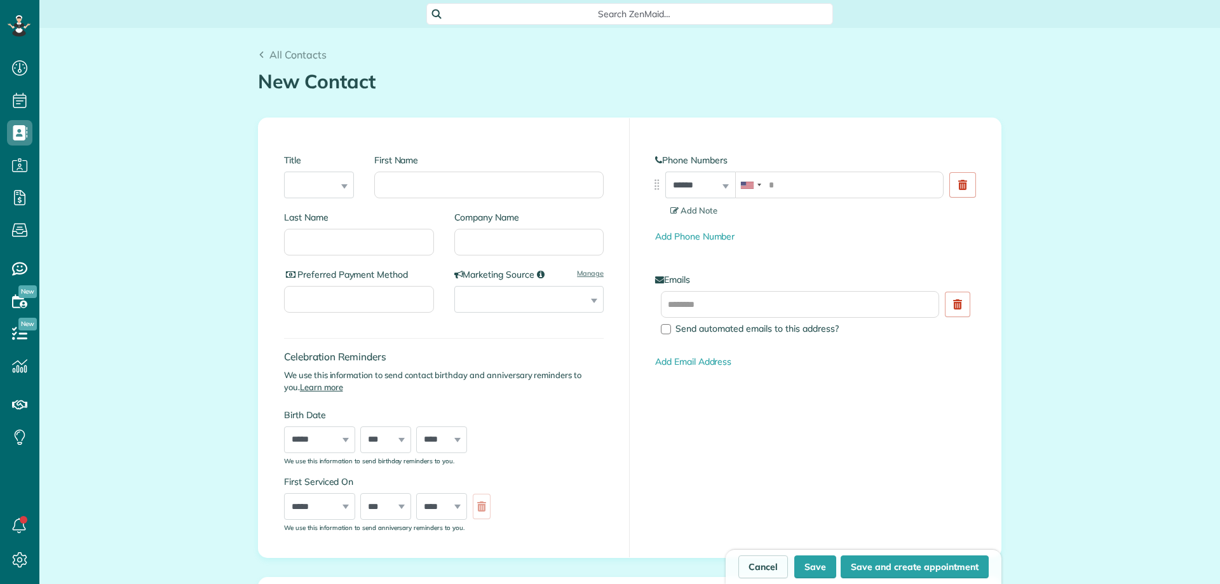
scroll to position [6, 6]
click at [763, 565] on link "Cancel" at bounding box center [763, 566] width 50 height 23
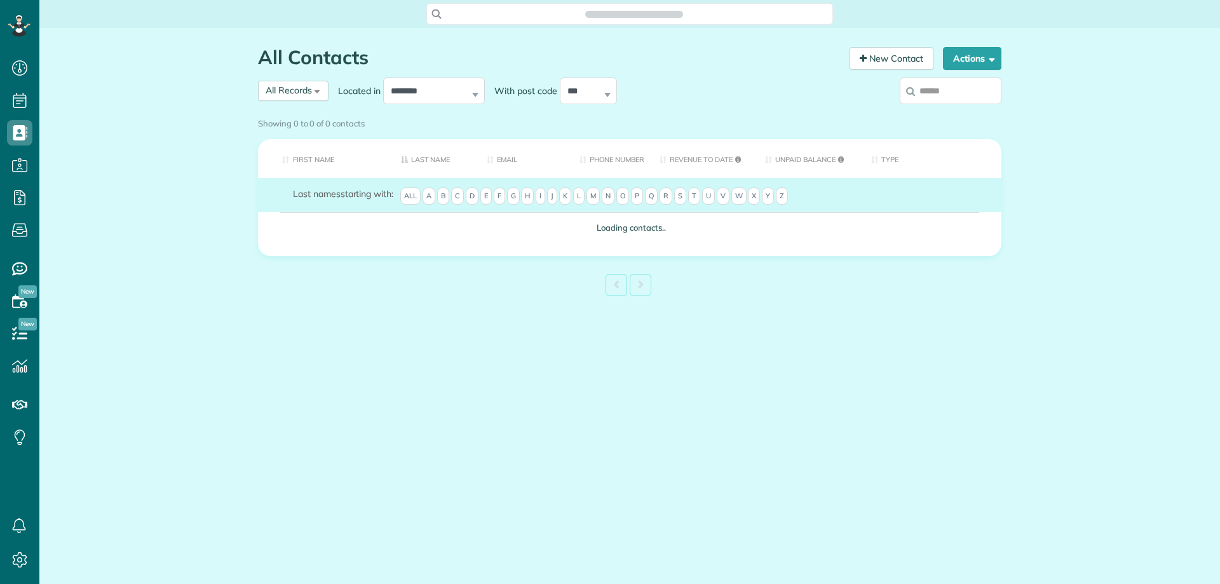
scroll to position [6, 6]
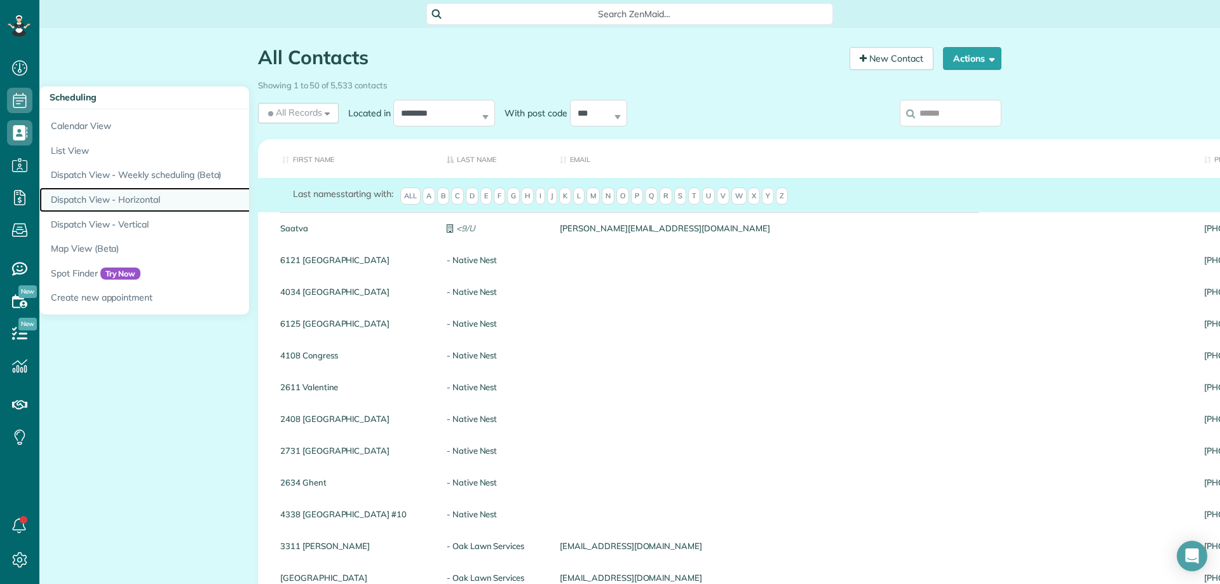
click at [94, 198] on link "Dispatch View - Horizontal" at bounding box center [198, 199] width 318 height 25
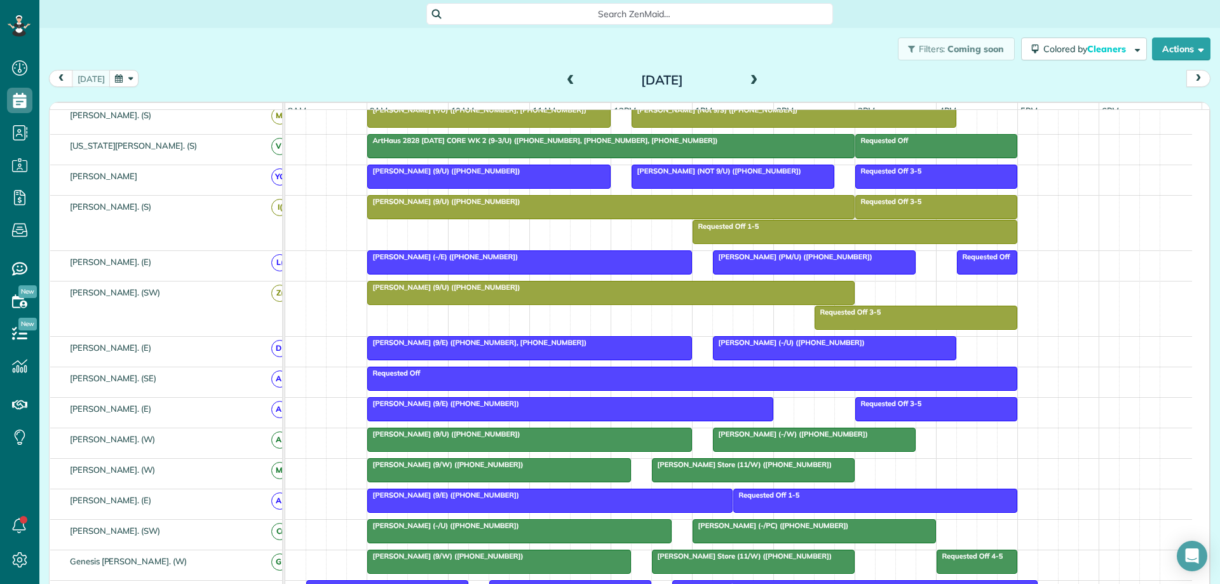
scroll to position [391, 0]
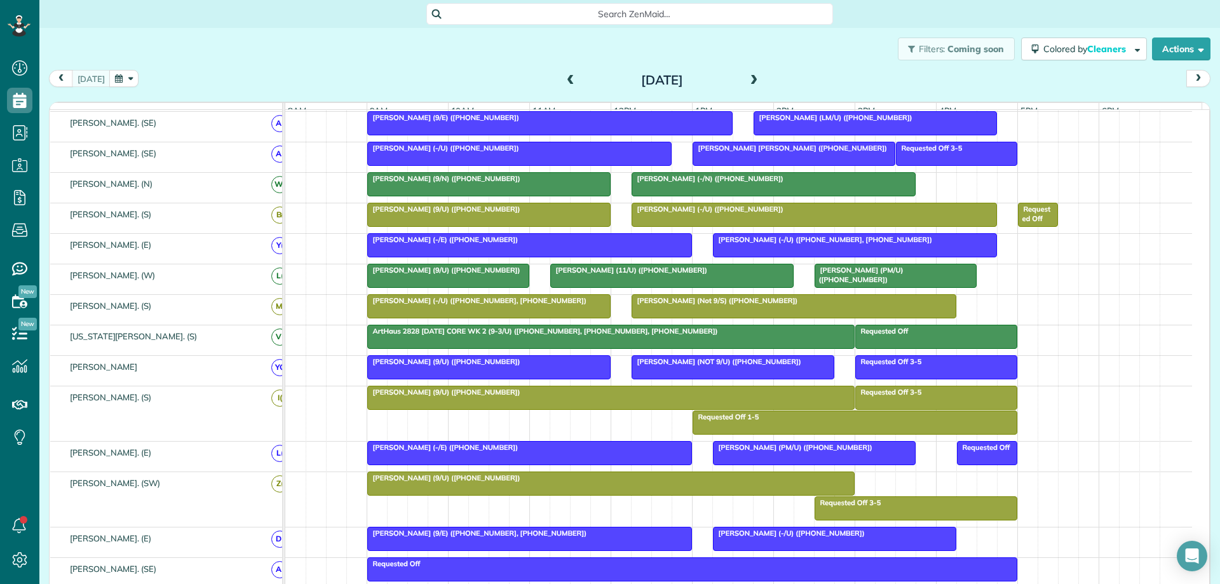
click at [747, 76] on span at bounding box center [754, 80] width 14 height 11
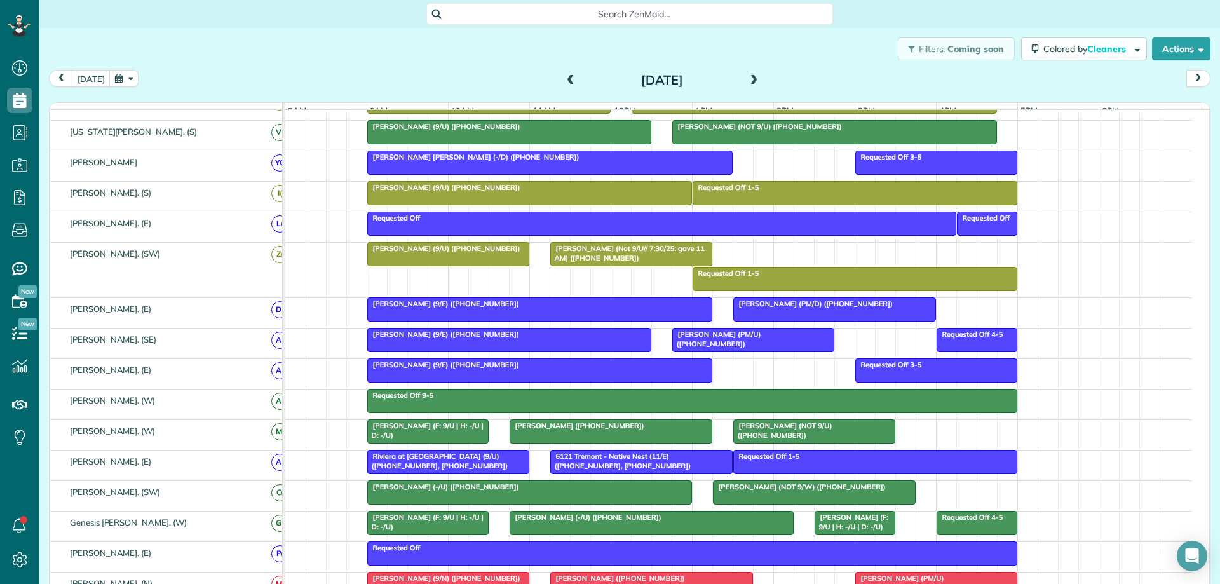
click at [748, 78] on span at bounding box center [754, 80] width 14 height 11
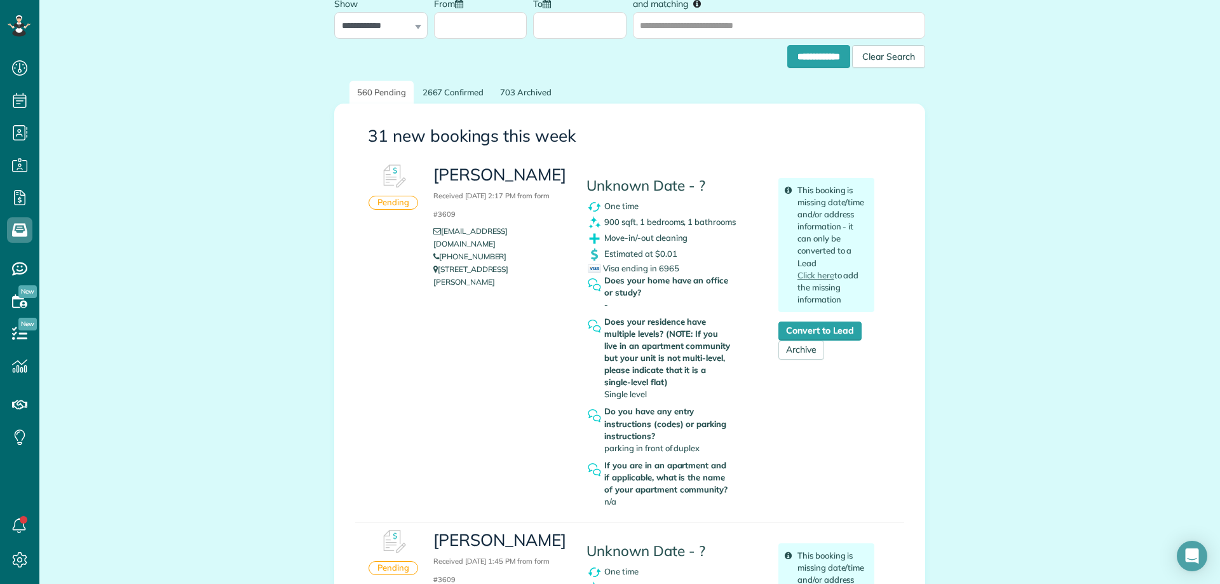
scroll to position [64, 0]
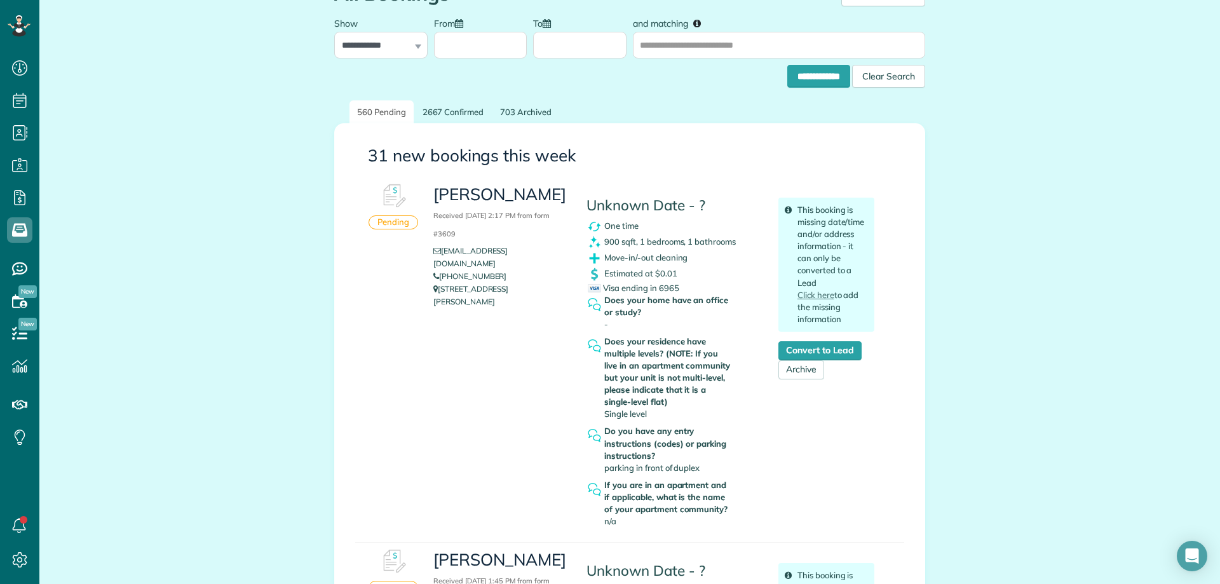
click at [495, 332] on div "[PERSON_NAME] Received [DATE] 2:17 PM from form #3609 [EMAIL_ADDRESS][DOMAIN_NA…" at bounding box center [654, 354] width 460 height 355
